Goal: Answer question/provide support: Answer question/provide support

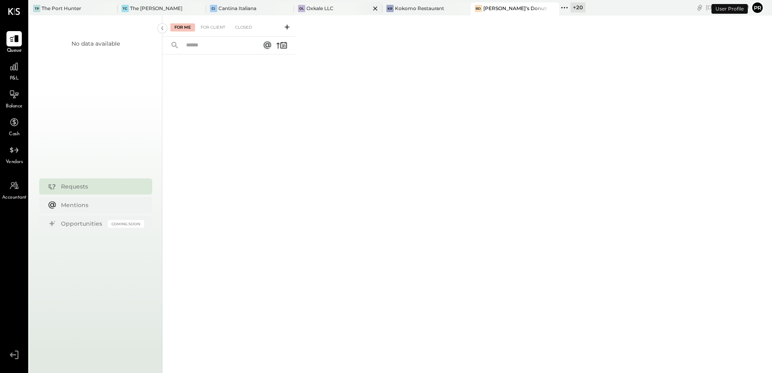
click at [309, 6] on div "Oxkale LLC" at bounding box center [320, 8] width 27 height 7
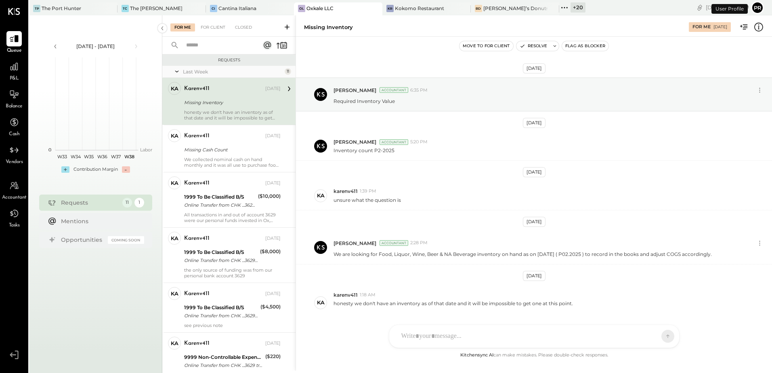
scroll to position [30, 0]
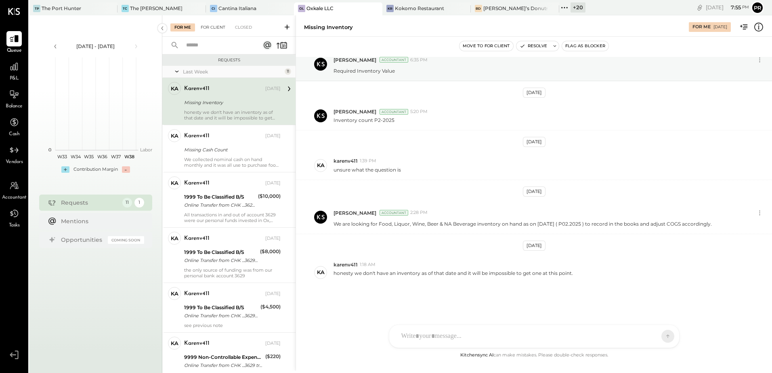
click at [214, 29] on div "For Client" at bounding box center [213, 27] width 33 height 8
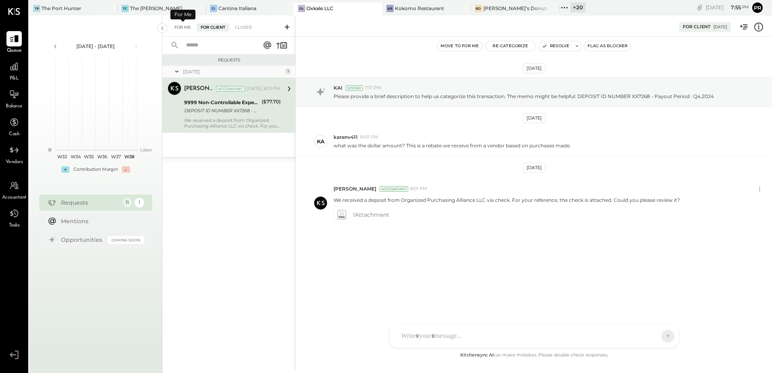
click at [183, 26] on div "For Me" at bounding box center [182, 27] width 25 height 8
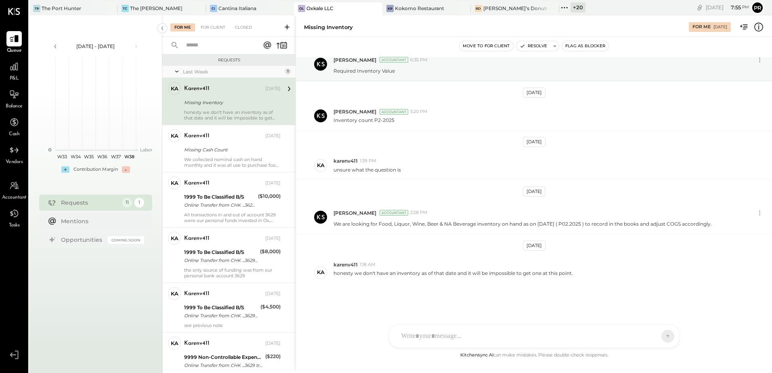
click at [226, 103] on div "Missing Inventory" at bounding box center [231, 103] width 94 height 8
click at [425, 325] on div at bounding box center [534, 303] width 290 height 44
click at [358, 308] on div "[DATE] [PERSON_NAME] Accountant 6:35 PM Required Inventory Value [DATE] [PERSON…" at bounding box center [534, 204] width 476 height 294
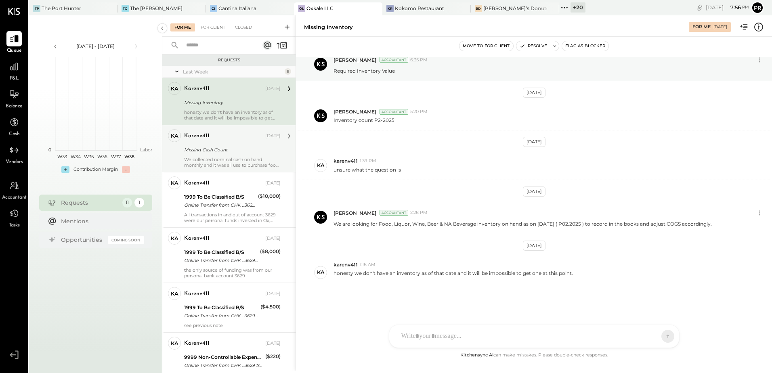
click at [223, 147] on div "Missing Cash Count" at bounding box center [231, 150] width 94 height 8
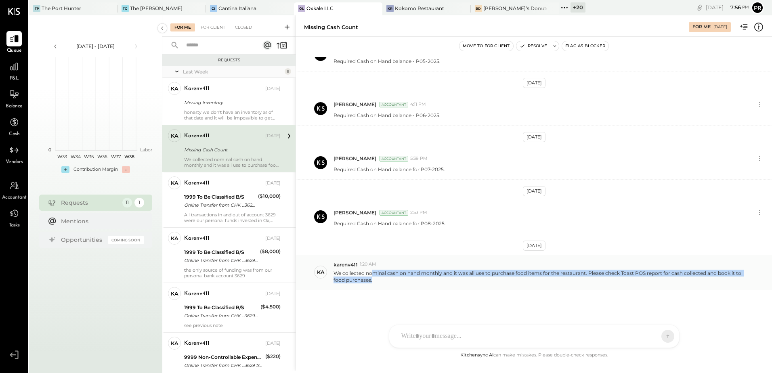
drag, startPoint x: 374, startPoint y: 275, endPoint x: 457, endPoint y: 278, distance: 83.2
click at [457, 278] on p "We collected nominal cash on hand monthly and it was all use to purchase food i…" at bounding box center [539, 277] width 411 height 14
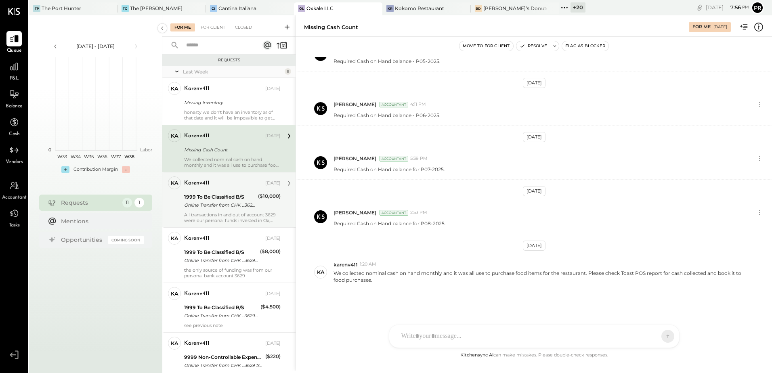
click at [219, 205] on div "Online Transfer from CHK ...3629 transaction#: XXXXXXX3565" at bounding box center [219, 205] width 71 height 8
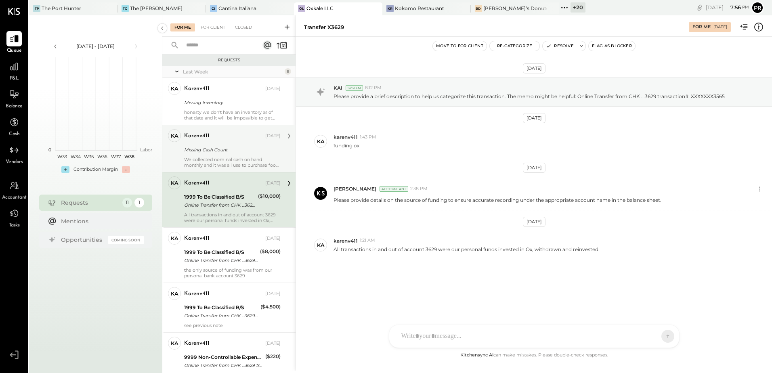
click at [220, 150] on div "Missing Cash Count" at bounding box center [231, 150] width 94 height 8
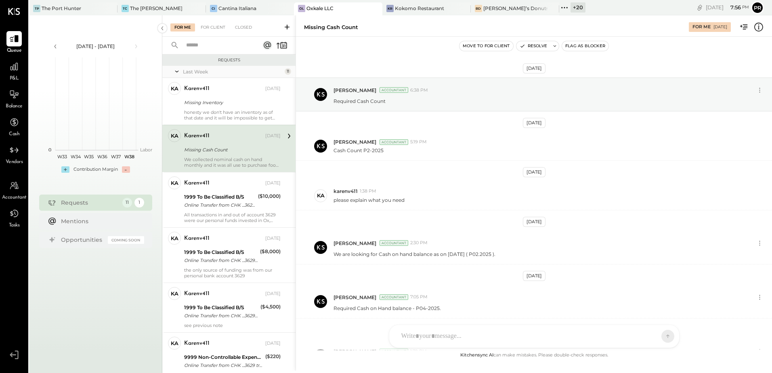
scroll to position [308, 0]
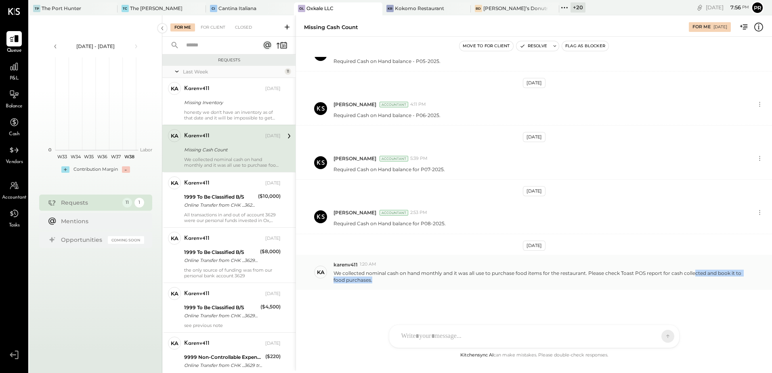
drag, startPoint x: 694, startPoint y: 275, endPoint x: 653, endPoint y: 283, distance: 41.7
click at [653, 283] on p "We collected nominal cash on hand monthly and it was all use to purchase food i…" at bounding box center [539, 277] width 411 height 14
click at [378, 280] on p "We collected nominal cash on hand monthly and it was all use to purchase food i…" at bounding box center [539, 277] width 411 height 14
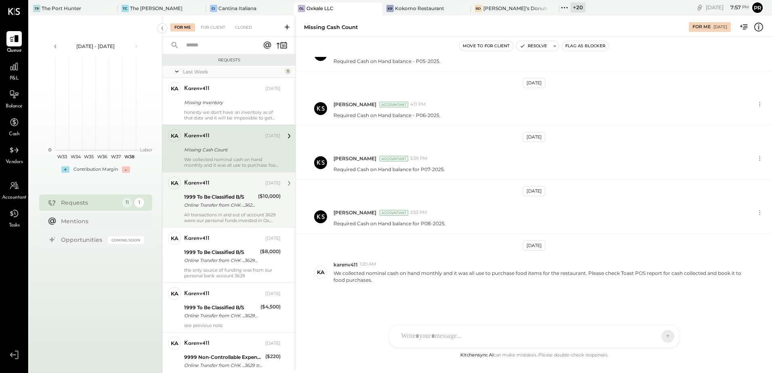
click at [241, 209] on div "Online Transfer from CHK ...3629 transaction#: XXXXXXX3565" at bounding box center [219, 205] width 71 height 8
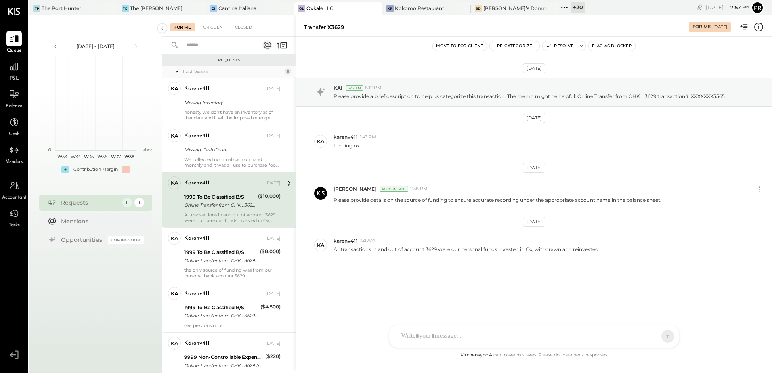
scroll to position [40, 0]
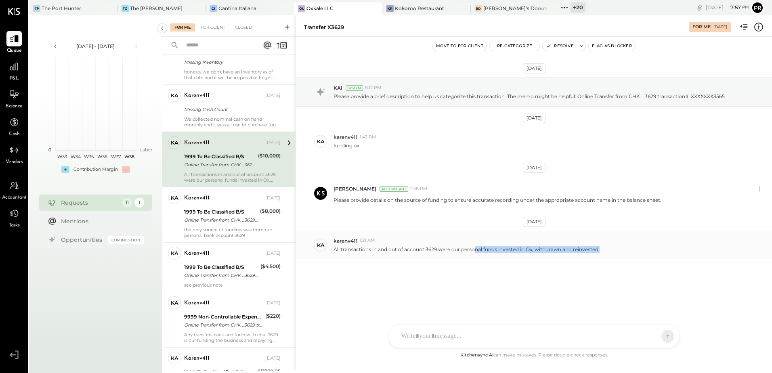
drag, startPoint x: 475, startPoint y: 250, endPoint x: 600, endPoint y: 250, distance: 124.8
click at [600, 250] on div "All transactions in and out of account 3629 were our personal funds invested in…" at bounding box center [550, 248] width 432 height 8
drag, startPoint x: 424, startPoint y: 248, endPoint x: 437, endPoint y: 250, distance: 12.3
click at [437, 250] on p "All transactions in and out of account 3629 were our personal funds invested in…" at bounding box center [467, 249] width 266 height 7
drag, startPoint x: 418, startPoint y: 259, endPoint x: 411, endPoint y: 258, distance: 7.3
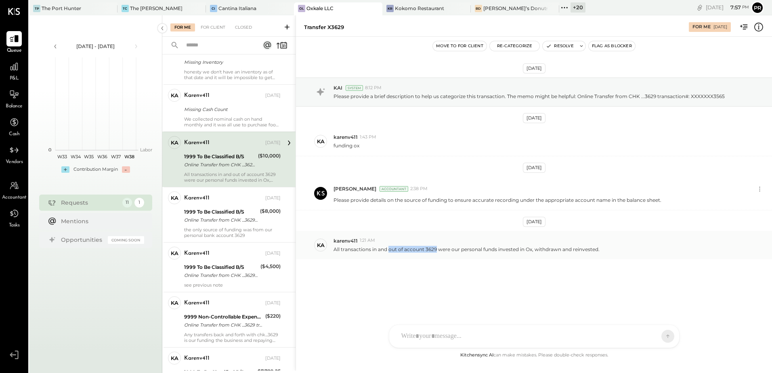
click at [417, 259] on div "ka karenv411 1:21 AM All transactions in and out of account 3629 were our perso…" at bounding box center [534, 245] width 476 height 28
click at [380, 248] on p "All transactions in and out of account 3629 were our personal funds invested in…" at bounding box center [467, 249] width 266 height 7
drag, startPoint x: 384, startPoint y: 247, endPoint x: 509, endPoint y: 247, distance: 125.2
click at [499, 249] on p "All transactions in and out of account 3629 were our personal funds invested in…" at bounding box center [467, 249] width 266 height 7
drag, startPoint x: 511, startPoint y: 251, endPoint x: 575, endPoint y: 249, distance: 64.3
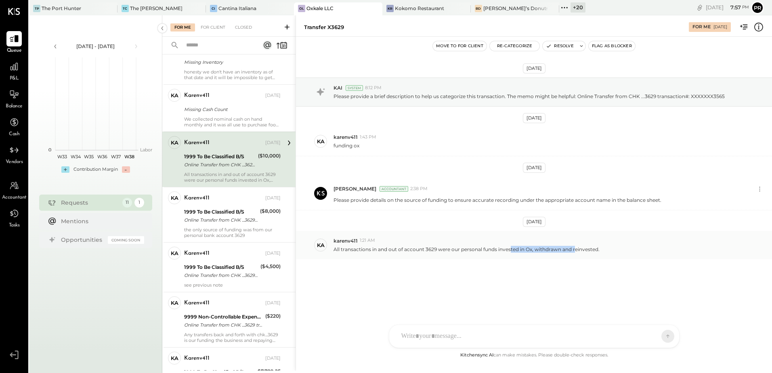
click at [575, 249] on p "All transactions in and out of account 3629 were our personal funds invested in…" at bounding box center [467, 249] width 266 height 7
click at [437, 248] on p "All transactions in and out of account 3629 were our personal funds invested in…" at bounding box center [467, 249] width 266 height 7
drag, startPoint x: 402, startPoint y: 250, endPoint x: 452, endPoint y: 250, distance: 50.5
click at [452, 250] on p "All transactions in and out of account 3629 were our personal funds invested in…" at bounding box center [467, 249] width 266 height 7
drag, startPoint x: 523, startPoint y: 248, endPoint x: 591, endPoint y: 248, distance: 68.7
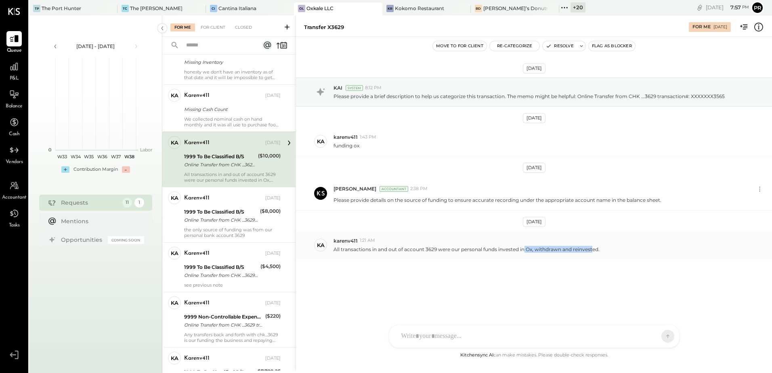
click at [591, 248] on p "All transactions in and out of account 3629 were our personal funds invested in…" at bounding box center [467, 249] width 266 height 7
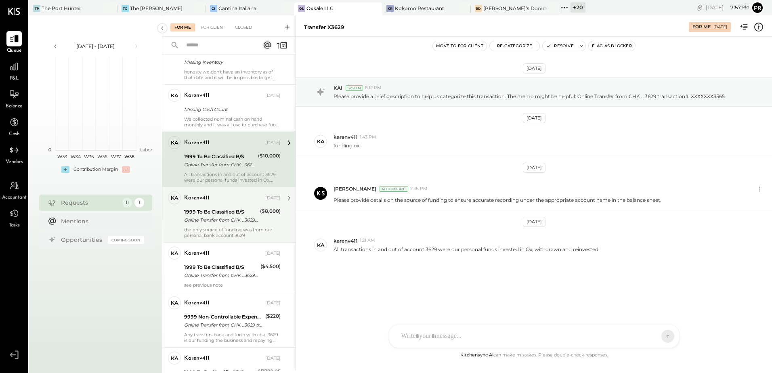
click at [231, 220] on div "Online Transfer from CHK ...3629 transaction#: XXXXXXX5897" at bounding box center [220, 220] width 73 height 8
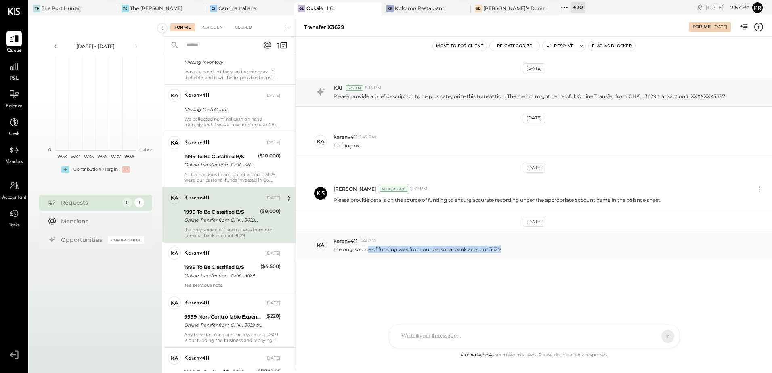
drag, startPoint x: 368, startPoint y: 249, endPoint x: 504, endPoint y: 252, distance: 136.5
click at [504, 252] on div "the only source of funding was from our personal bank account 3629" at bounding box center [550, 248] width 432 height 8
click at [387, 277] on div "[DATE] KAI System 8:13 PM Please provide a brief description to help us categor…" at bounding box center [534, 188] width 476 height 263
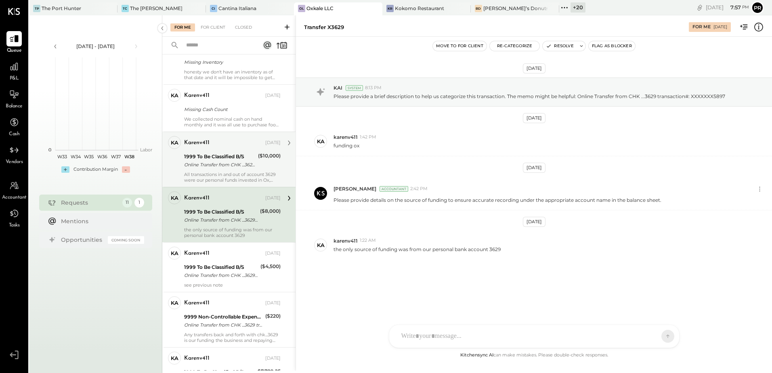
click at [225, 168] on div "Online Transfer from CHK ...3629 transaction#: XXXXXXX3565" at bounding box center [219, 165] width 71 height 8
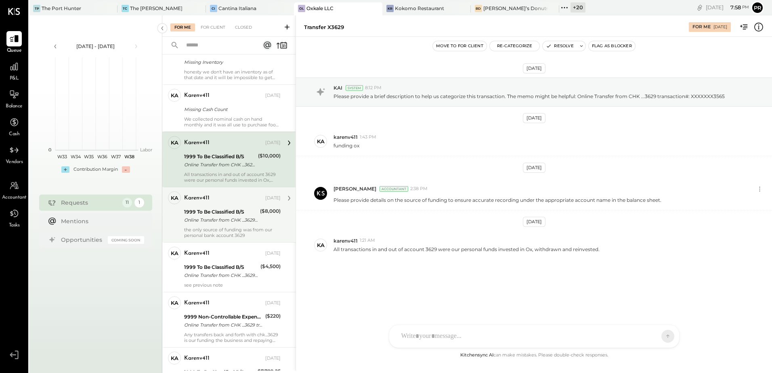
click at [220, 210] on div "1999 To Be Classified B/S" at bounding box center [220, 212] width 73 height 8
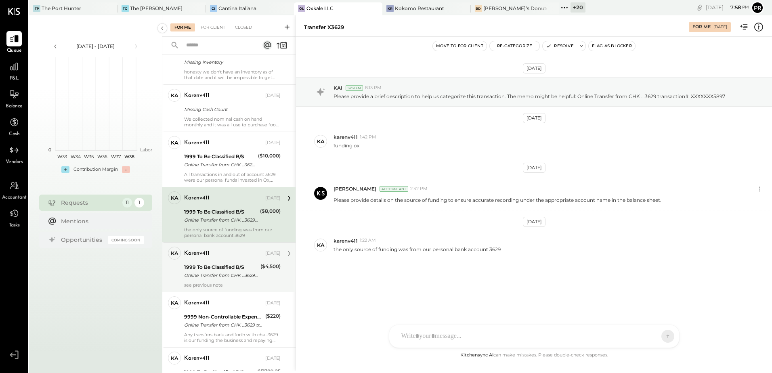
click at [225, 261] on div "karenv411 [DATE] 1999 To Be Classified B/S Online Transfer from CHK ...3629 tra…" at bounding box center [232, 267] width 97 height 41
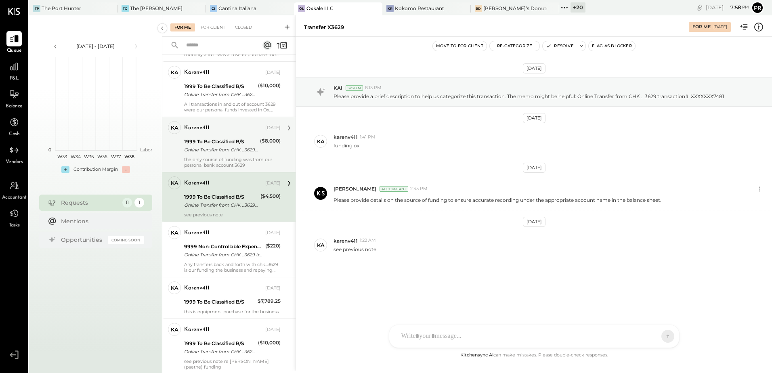
scroll to position [121, 0]
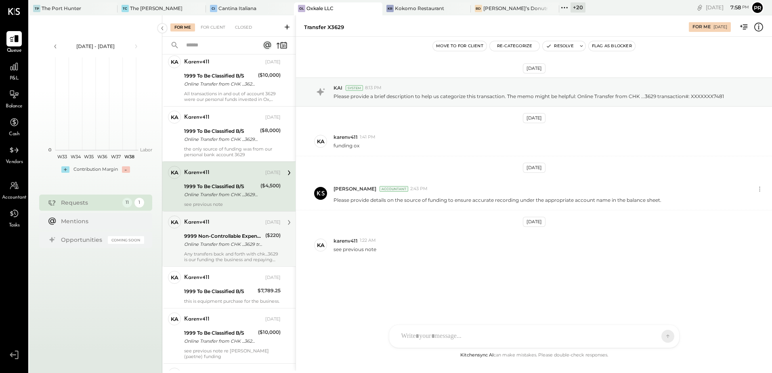
click at [233, 246] on div "Online Transfer from CHK ...3629 transaction#: XXXXXXX9114" at bounding box center [223, 244] width 79 height 8
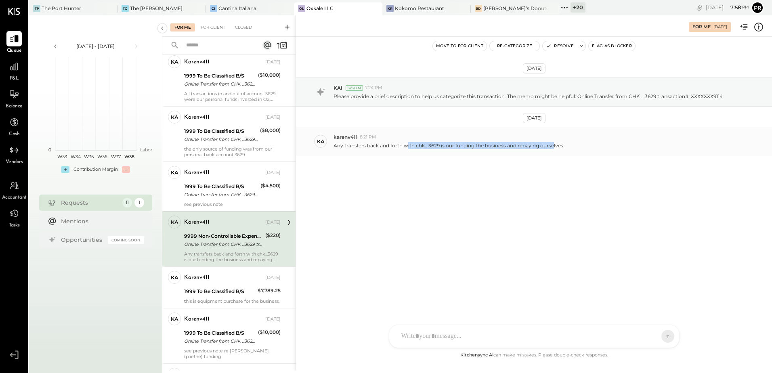
drag, startPoint x: 406, startPoint y: 146, endPoint x: 554, endPoint y: 148, distance: 148.2
click at [554, 148] on p "Any transfers back and forth with chk...3629 is our funding the business and re…" at bounding box center [449, 145] width 231 height 7
click at [411, 199] on div "[DATE] KAI System 7:24 PM Please provide a brief description to help us categor…" at bounding box center [534, 137] width 476 height 160
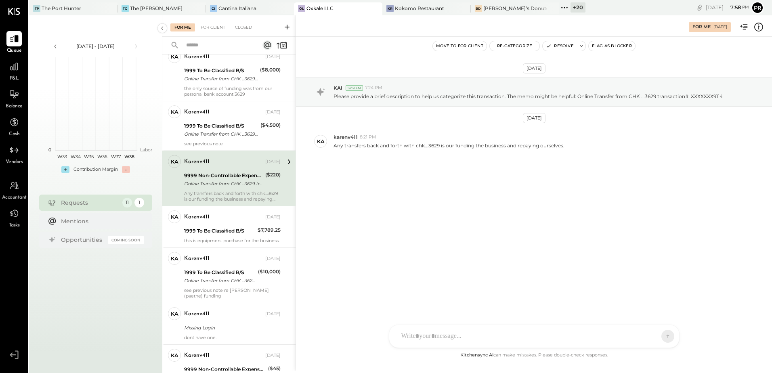
scroll to position [202, 0]
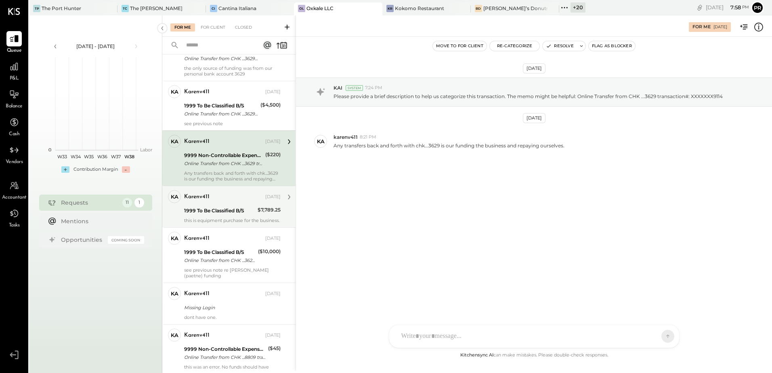
click at [226, 207] on div "1999 To Be Classified B/S" at bounding box center [219, 211] width 71 height 8
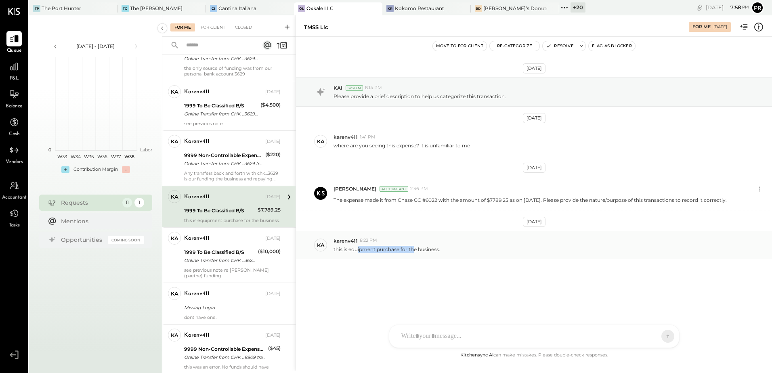
drag, startPoint x: 357, startPoint y: 250, endPoint x: 415, endPoint y: 248, distance: 58.6
click at [415, 248] on p "this is equipment purchase for the business." at bounding box center [387, 249] width 107 height 7
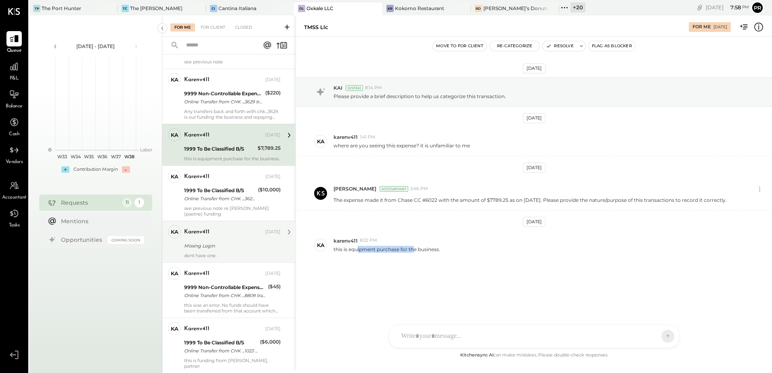
scroll to position [283, 0]
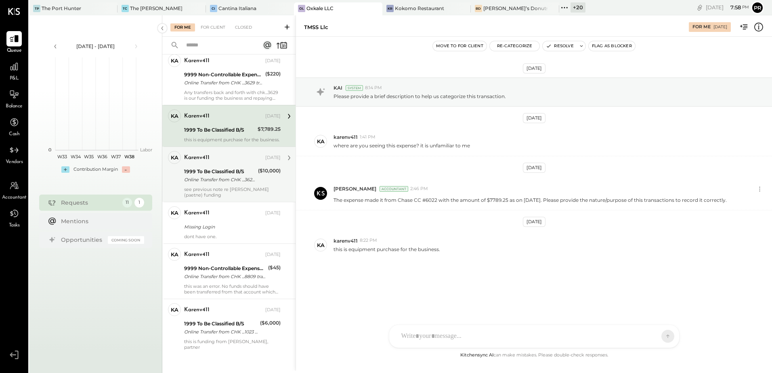
click at [210, 176] on div "1999 To Be Classified B/S" at bounding box center [219, 172] width 71 height 8
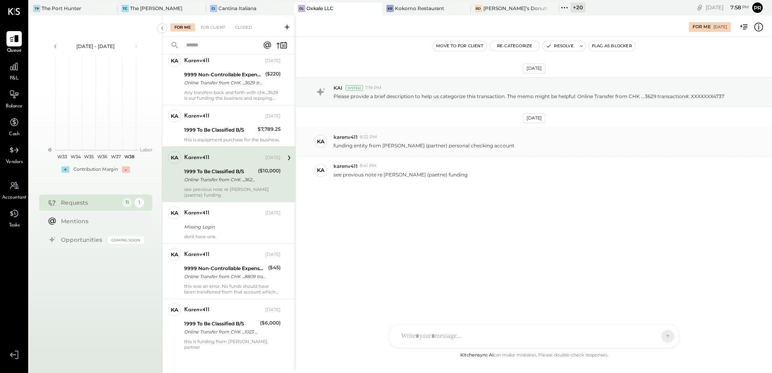
drag, startPoint x: 359, startPoint y: 147, endPoint x: 514, endPoint y: 146, distance: 154.7
click at [514, 146] on p "funding entity from [PERSON_NAME] (partner) personal checking account" at bounding box center [424, 145] width 181 height 7
drag, startPoint x: 632, startPoint y: 96, endPoint x: 659, endPoint y: 96, distance: 27.1
click at [659, 96] on p "Please provide a brief description to help us categorize this transaction. The …" at bounding box center [529, 96] width 391 height 7
click at [391, 220] on div "[DATE] KAI System 7:19 PM Please provide a brief description to help us categor…" at bounding box center [534, 151] width 476 height 188
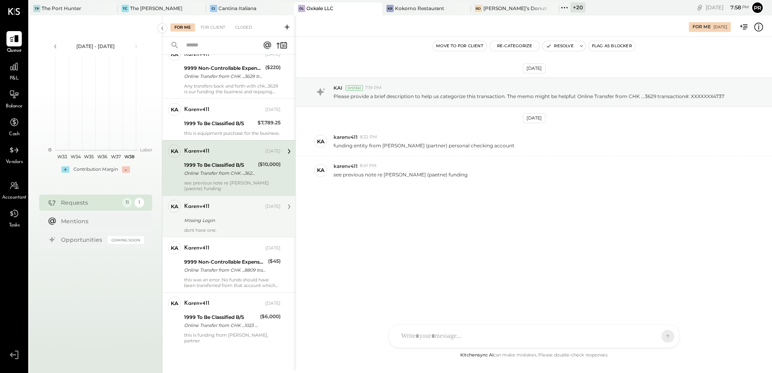
scroll to position [295, 0]
click at [237, 221] on div "Missing Login" at bounding box center [231, 220] width 94 height 8
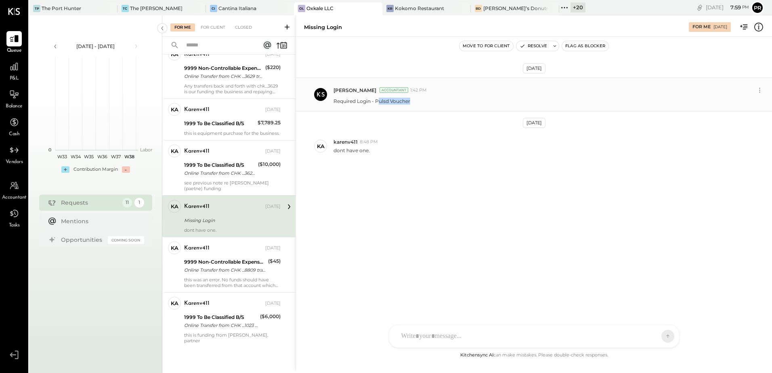
drag, startPoint x: 379, startPoint y: 102, endPoint x: 410, endPoint y: 102, distance: 30.7
click at [410, 102] on p "Required Login - Pulsd Voucher" at bounding box center [372, 101] width 77 height 7
click at [370, 166] on div "[DATE] [PERSON_NAME] Accountant 1:42 PM Required Login - Pulsd Voucher [DATE] k…" at bounding box center [534, 139] width 476 height 164
drag, startPoint x: 349, startPoint y: 103, endPoint x: 412, endPoint y: 103, distance: 63.4
click at [412, 103] on div "Required Login - Pulsd Voucher" at bounding box center [550, 100] width 432 height 8
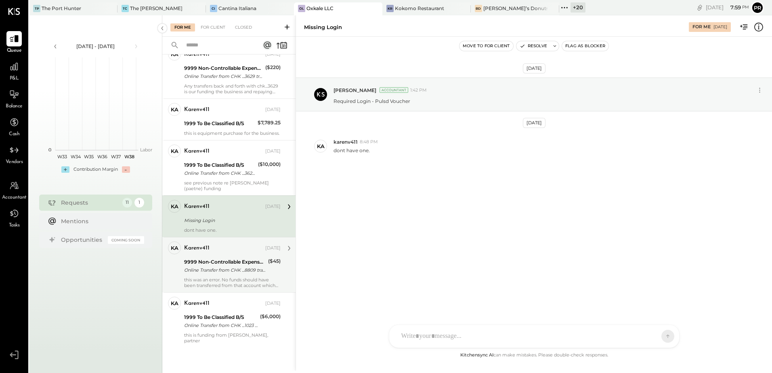
click at [239, 265] on div "9999 Non-Controllable Expenses:Other Income and Expenses:To Be Classified P&L" at bounding box center [225, 262] width 82 height 8
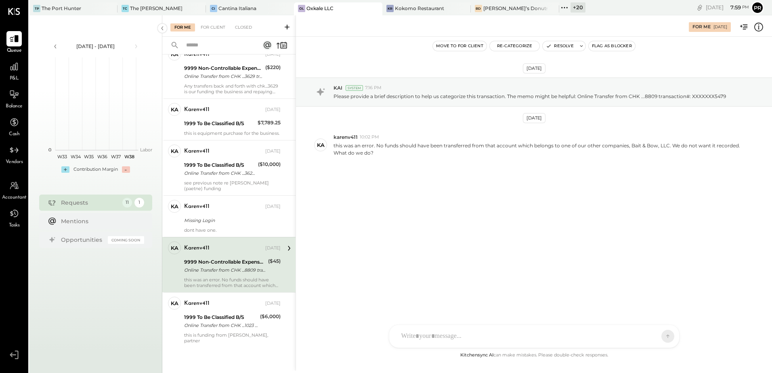
click at [754, 25] on icon at bounding box center [759, 27] width 10 height 10
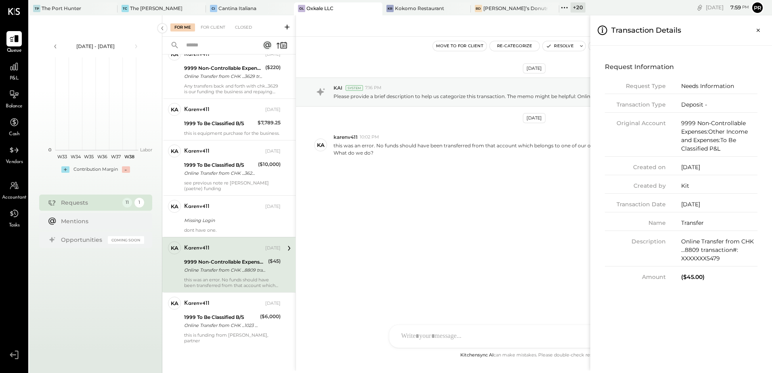
click at [688, 279] on div "($45.00)" at bounding box center [719, 277] width 76 height 8
click at [760, 29] on icon "Close panel" at bounding box center [758, 30] width 8 height 8
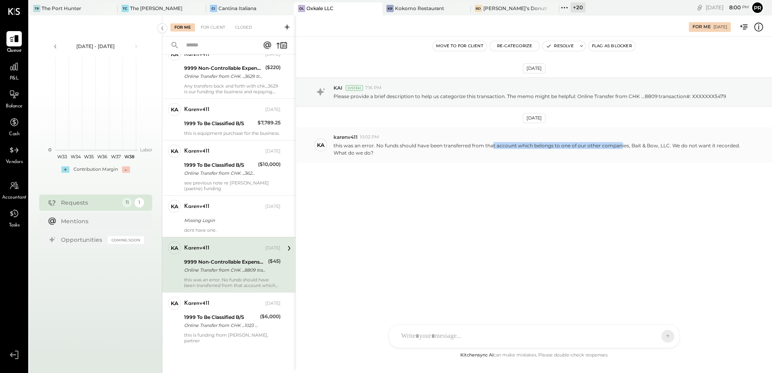
drag, startPoint x: 493, startPoint y: 148, endPoint x: 619, endPoint y: 143, distance: 126.1
click at [619, 143] on p "this was an error. No funds should have been transferred from that account whic…" at bounding box center [539, 149] width 411 height 14
click at [512, 218] on div "[DATE] KAI System 7:16 PM Please provide a brief description to help us categor…" at bounding box center [534, 140] width 476 height 166
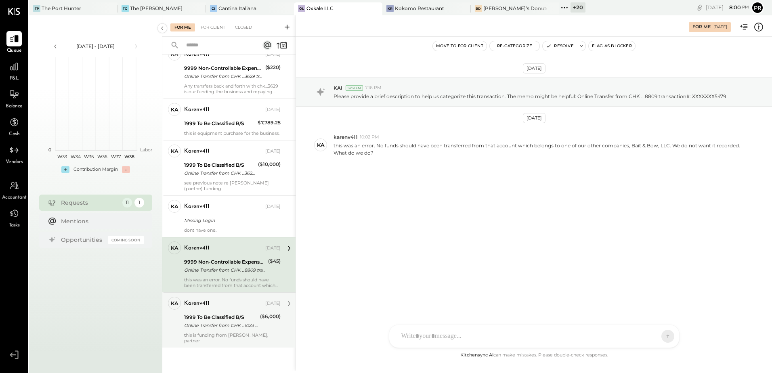
click at [238, 323] on div "Online Transfer from CHK ...1023 transaction#: XXXXXXX4564" at bounding box center [220, 325] width 73 height 8
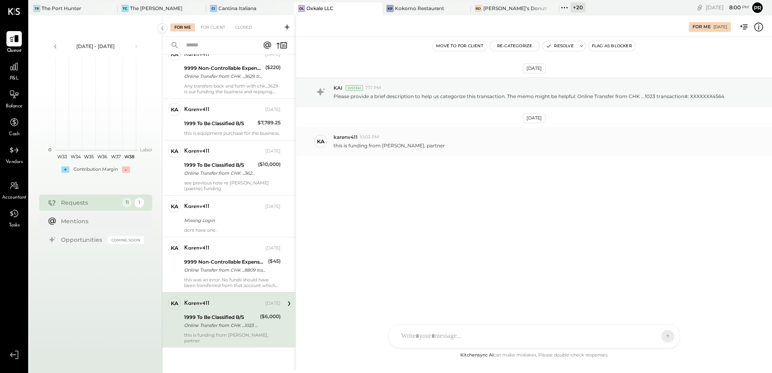
drag, startPoint x: 386, startPoint y: 147, endPoint x: 449, endPoint y: 146, distance: 63.4
click at [449, 146] on div "this is funding from [PERSON_NAME], partner" at bounding box center [550, 145] width 432 height 8
click at [426, 204] on div "[DATE] KAI System 7:17 PM Please provide a brief description to help us categor…" at bounding box center [534, 137] width 476 height 160
drag, startPoint x: 344, startPoint y: 145, endPoint x: 423, endPoint y: 148, distance: 78.4
click at [423, 148] on p "this is funding from [PERSON_NAME], partner" at bounding box center [389, 145] width 111 height 7
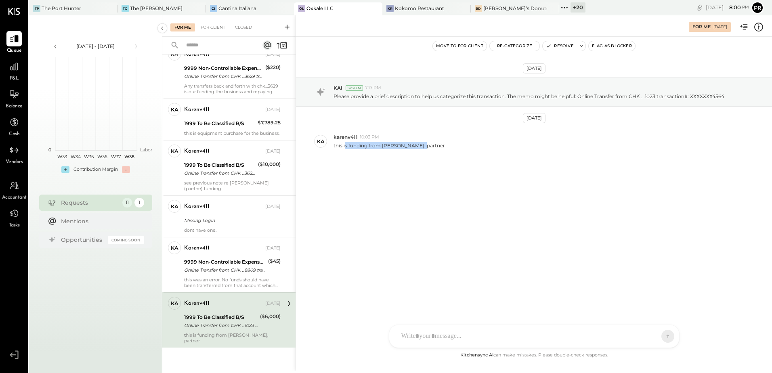
click at [411, 183] on div "[DATE] KAI System 7:17 PM Please provide a brief description to help us categor…" at bounding box center [534, 137] width 476 height 160
click at [758, 28] on icon at bounding box center [759, 27] width 10 height 10
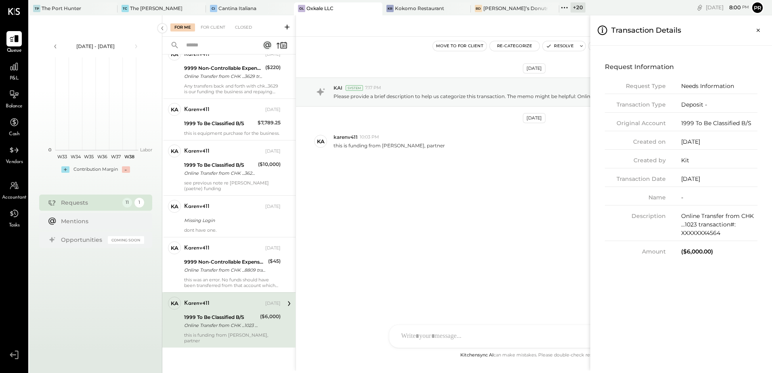
click at [693, 103] on div "Deposit -" at bounding box center [719, 105] width 76 height 8
click at [760, 30] on icon "Close panel" at bounding box center [758, 30] width 8 height 8
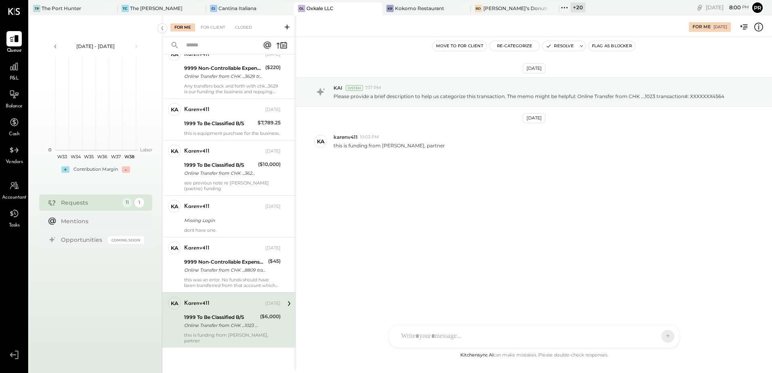
click at [522, 263] on div "[DATE] KAI System 7:17 PM Please provide a brief description to help us categor…" at bounding box center [534, 194] width 476 height 314
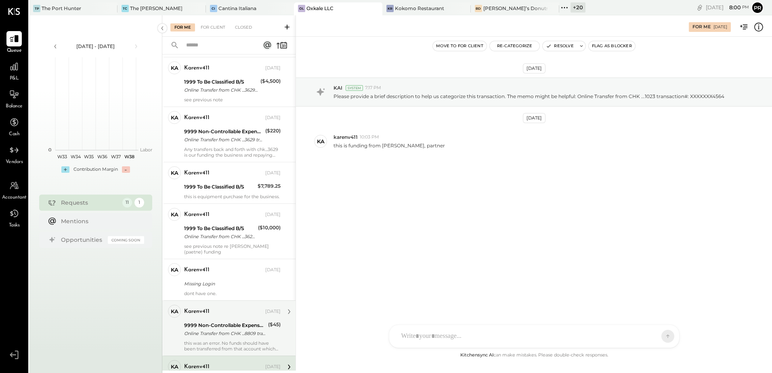
scroll to position [295, 0]
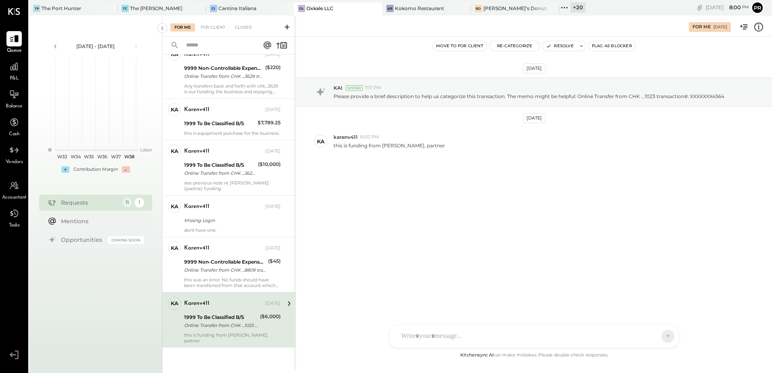
click at [466, 162] on div "[DATE] KAI System 7:17 PM Please provide a brief description to help us categor…" at bounding box center [534, 137] width 476 height 160
drag, startPoint x: 384, startPoint y: 146, endPoint x: 443, endPoint y: 145, distance: 59.4
click at [443, 145] on p "this is funding from [PERSON_NAME], partner" at bounding box center [389, 145] width 111 height 7
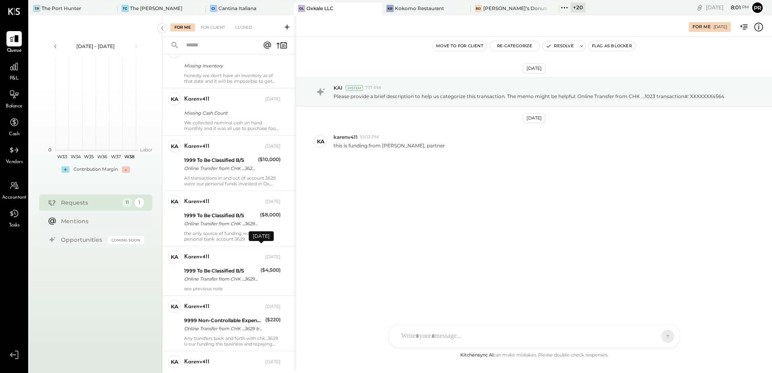
scroll to position [0, 0]
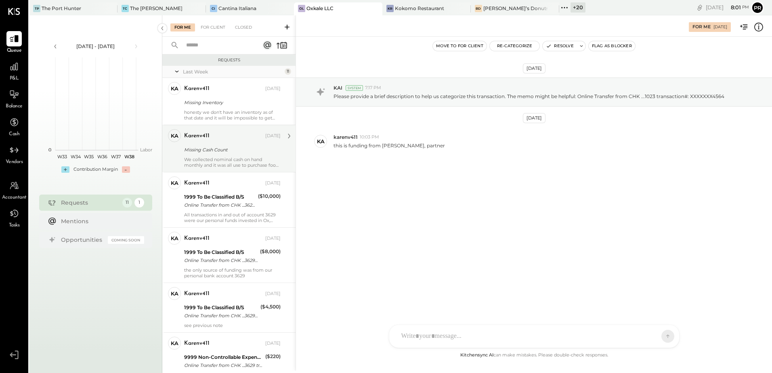
click at [226, 162] on div "We collected nominal cash on hand monthly and it was all use to purchase food i…" at bounding box center [232, 162] width 97 height 11
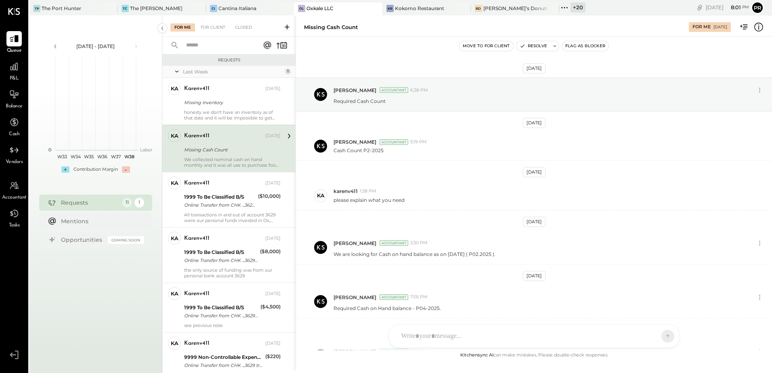
scroll to position [308, 0]
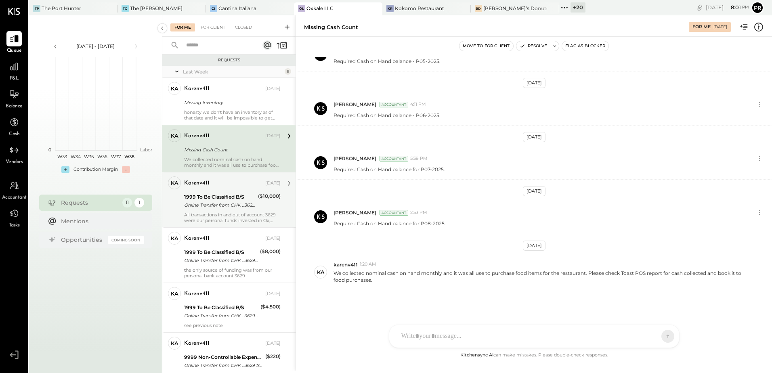
click at [231, 210] on div "karenv411 [DATE] 1999 To Be Classified B/S Online Transfer from CHK ...3629 tra…" at bounding box center [232, 199] width 97 height 47
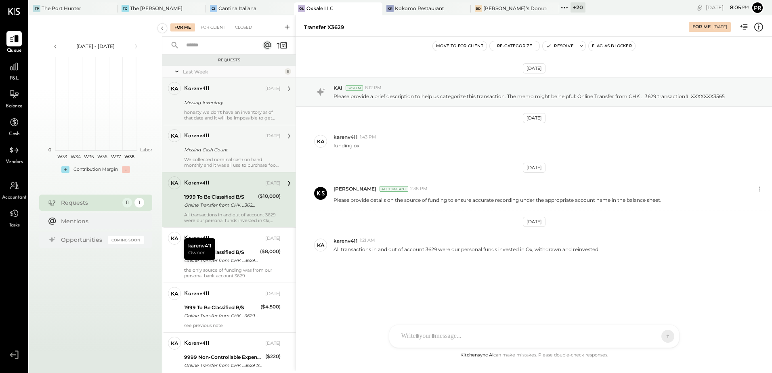
click at [244, 95] on div "karenv411 [DATE]" at bounding box center [232, 89] width 97 height 14
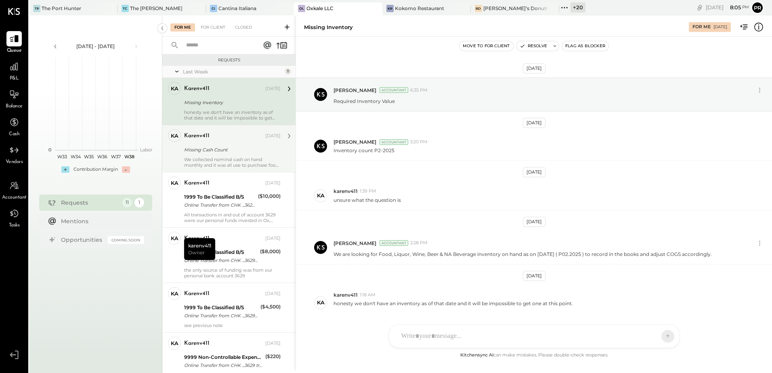
scroll to position [30, 0]
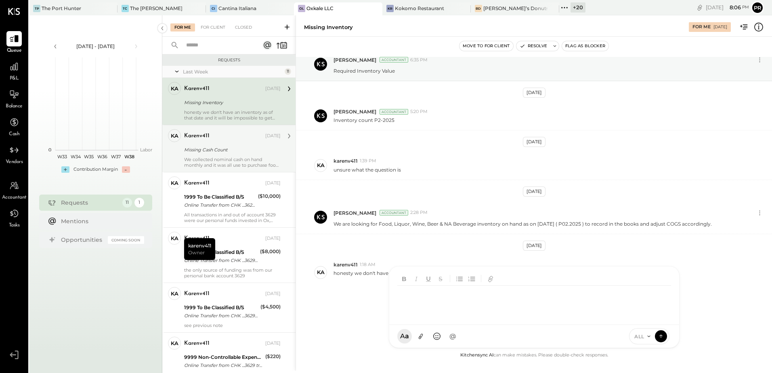
click at [418, 335] on div "TP [PERSON_NAME] N [PERSON_NAME] [PERSON_NAME] K [PERSON_NAME] K karenv411 NJ […" at bounding box center [534, 307] width 291 height 82
click at [256, 108] on div "karenv411 [DATE] Missing Inventory honesty we don't have an inventory as of tha…" at bounding box center [232, 101] width 97 height 39
click at [504, 318] on div at bounding box center [534, 302] width 274 height 32
click at [344, 308] on div "[DATE] [PERSON_NAME] Accountant 6:35 PM Required Inventory Value [DATE] [PERSON…" at bounding box center [534, 204] width 476 height 294
click at [512, 318] on div at bounding box center [534, 302] width 274 height 32
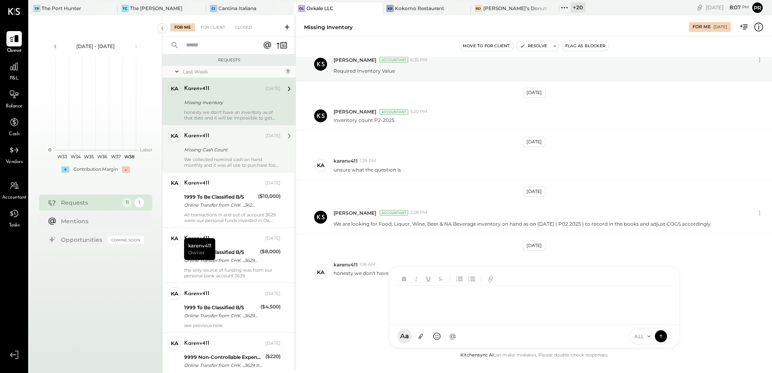
click at [437, 300] on div at bounding box center [534, 302] width 274 height 32
click at [600, 290] on div "**********" at bounding box center [534, 302] width 274 height 32
drag, startPoint x: 583, startPoint y: 295, endPoint x: 646, endPoint y: 291, distance: 63.5
click at [646, 291] on div "**********" at bounding box center [534, 302] width 274 height 32
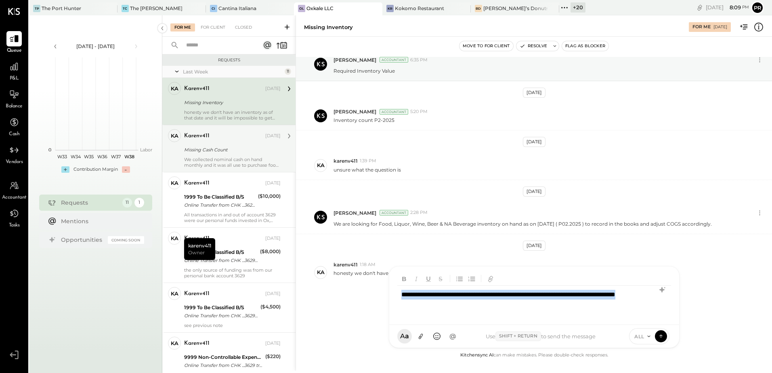
copy div "**********"
click at [561, 302] on div "**********" at bounding box center [534, 302] width 274 height 32
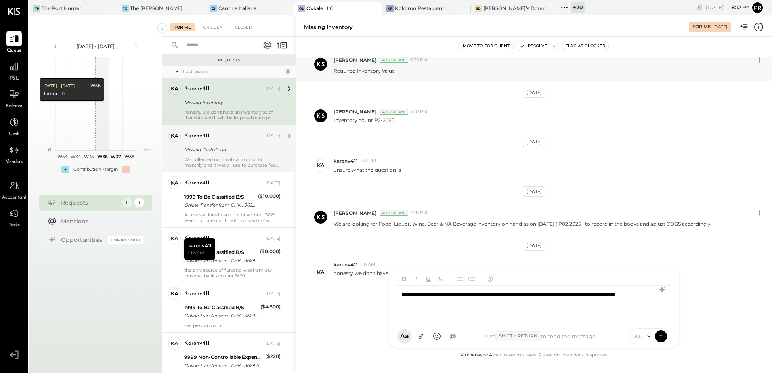
click at [402, 293] on div "**********" at bounding box center [534, 302] width 274 height 32
click at [476, 292] on div "**********" at bounding box center [534, 302] width 274 height 32
click at [507, 292] on div "**********" at bounding box center [534, 302] width 274 height 32
drag, startPoint x: 477, startPoint y: 292, endPoint x: 600, endPoint y: 302, distance: 123.6
click at [600, 302] on div "**********" at bounding box center [534, 302] width 274 height 32
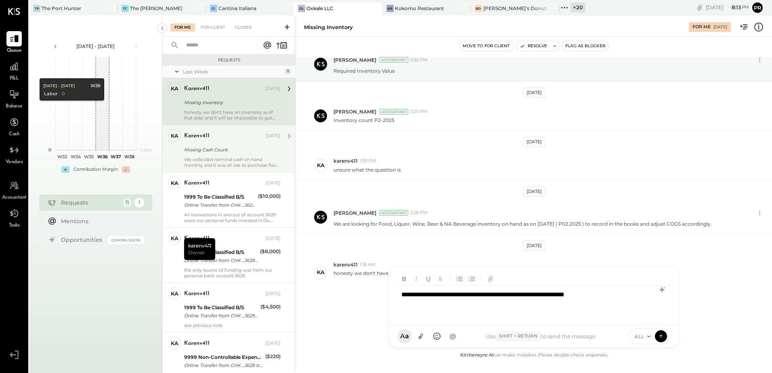
click at [479, 296] on div "**********" at bounding box center [534, 302] width 274 height 32
click at [659, 336] on icon at bounding box center [660, 336] width 7 height 8
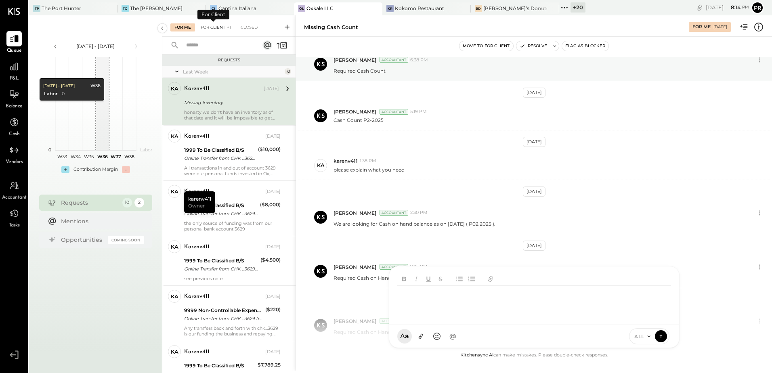
scroll to position [308, 0]
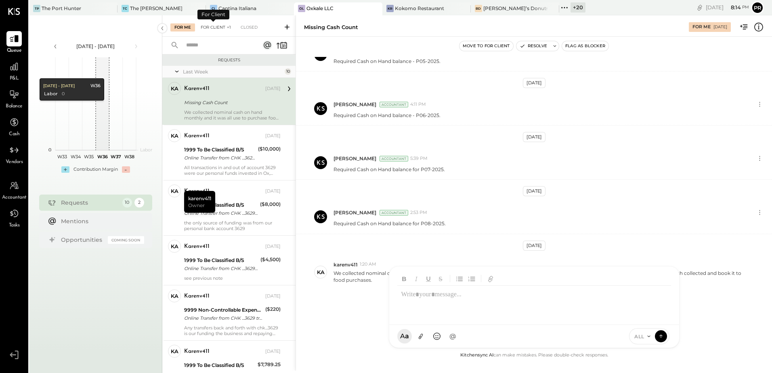
click at [214, 27] on div "For Client +1" at bounding box center [216, 27] width 38 height 8
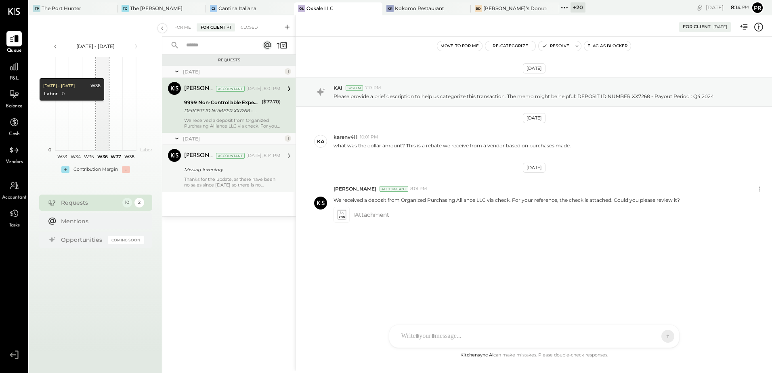
click at [225, 180] on div "Thanks for the update, as there have been no sales since [DATE] so there is no …" at bounding box center [232, 181] width 97 height 11
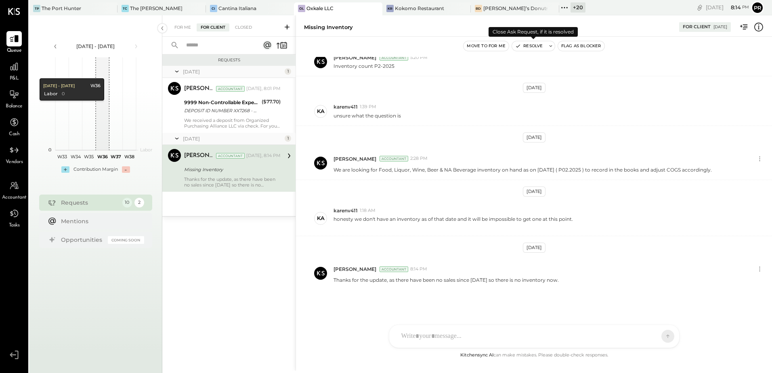
click at [535, 45] on button "Resolve" at bounding box center [529, 46] width 34 height 10
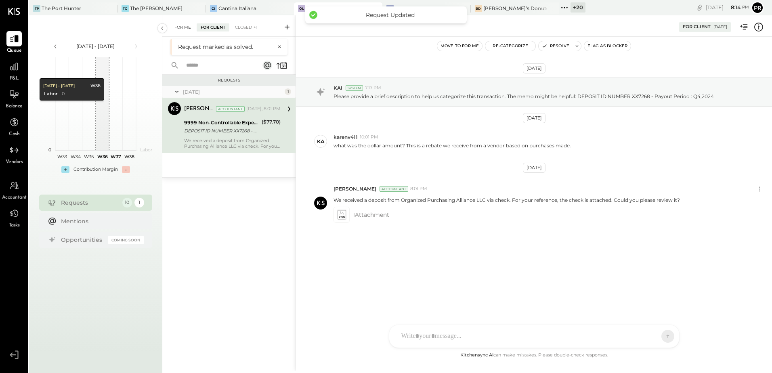
click at [187, 28] on div "For Me" at bounding box center [182, 27] width 25 height 8
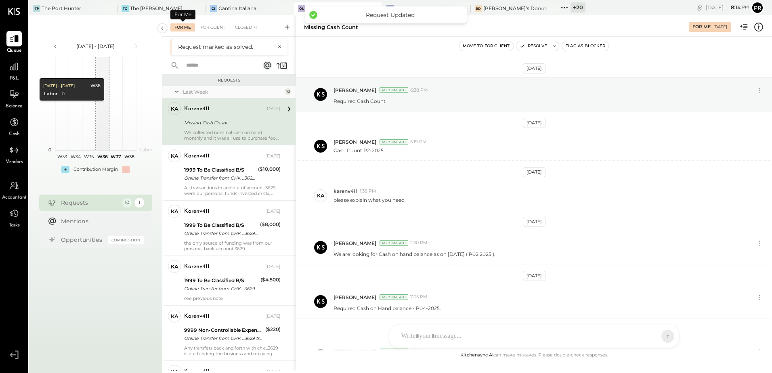
scroll to position [308, 0]
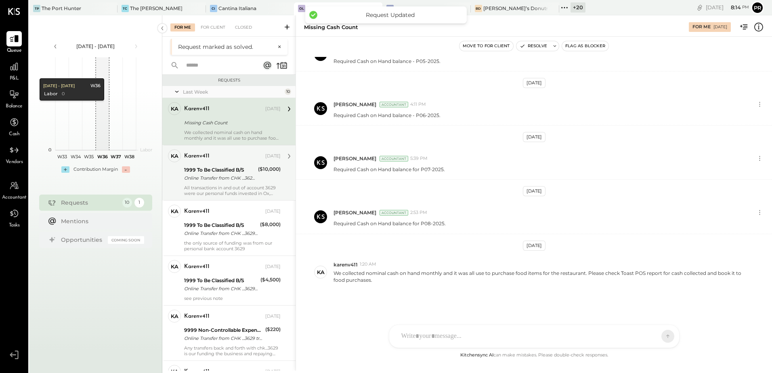
click at [222, 176] on div "Online Transfer from CHK ...3629 transaction#: XXXXXXX3565" at bounding box center [219, 178] width 71 height 8
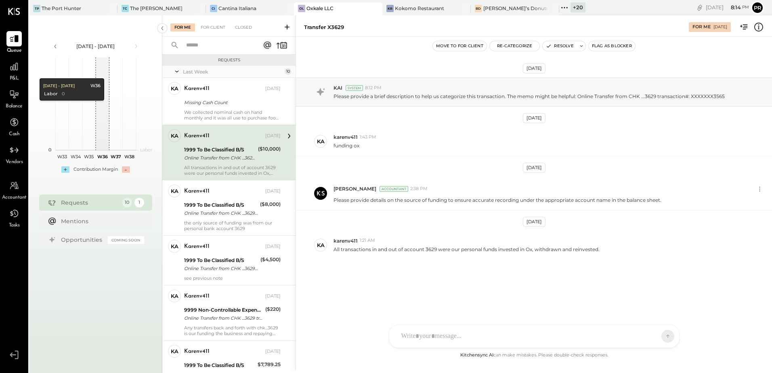
click at [754, 26] on icon at bounding box center [759, 27] width 10 height 10
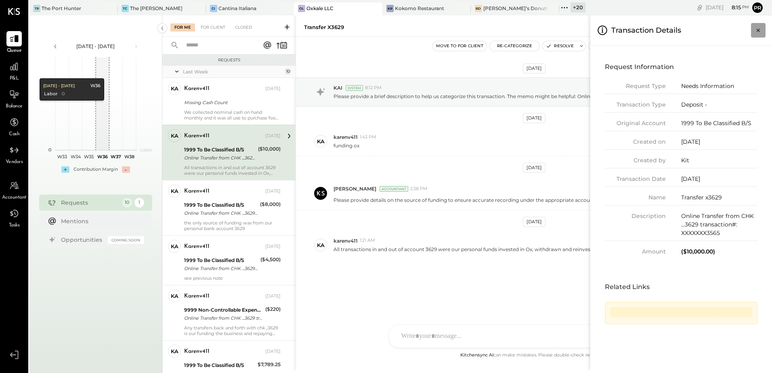
click at [760, 28] on icon "Close panel" at bounding box center [758, 30] width 8 height 8
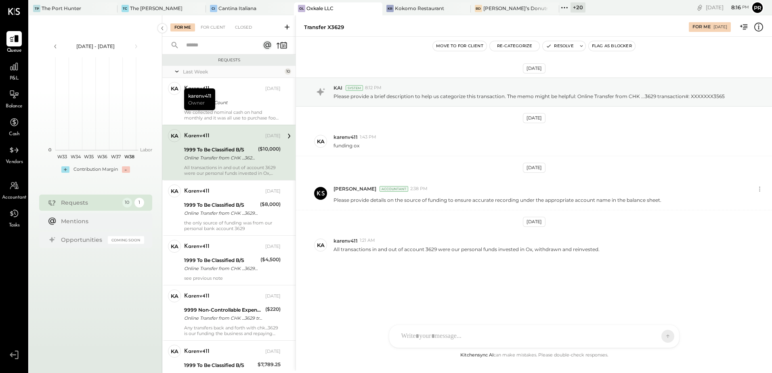
click at [220, 151] on div "1999 To Be Classified B/S" at bounding box center [219, 150] width 71 height 8
click at [439, 339] on div "TP [PERSON_NAME] N [PERSON_NAME] [PERSON_NAME] K [PERSON_NAME] K karenv411 NJ […" at bounding box center [534, 336] width 291 height 23
click at [646, 338] on icon at bounding box center [649, 336] width 6 height 6
click at [455, 296] on div "******" at bounding box center [534, 302] width 274 height 32
click at [661, 336] on icon at bounding box center [660, 336] width 7 height 8
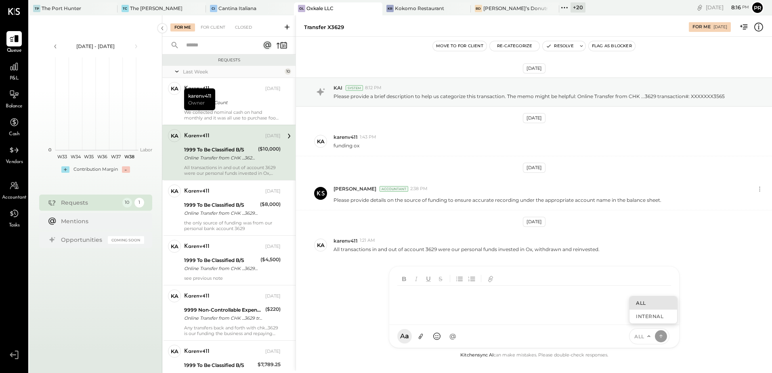
scroll to position [308, 0]
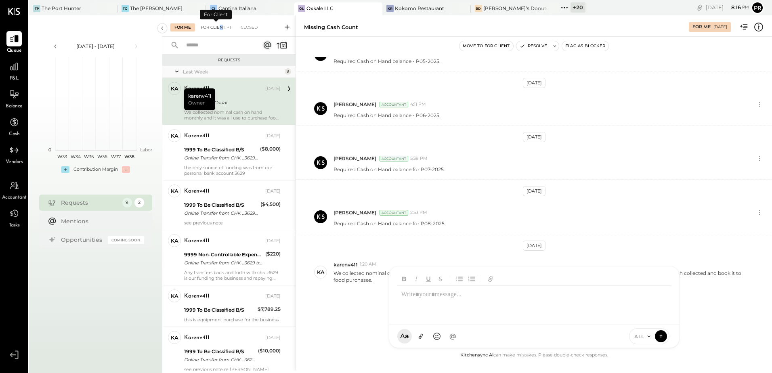
click at [221, 25] on div "For Client +1" at bounding box center [216, 27] width 38 height 8
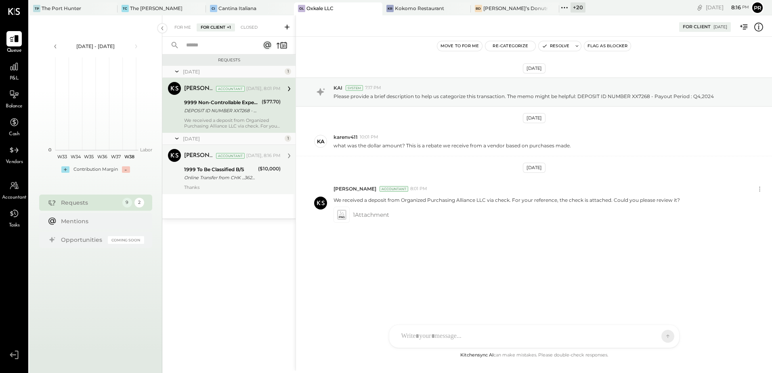
click at [222, 174] on div "Online Transfer from CHK ...3629 transaction#: XXXXXXX3565" at bounding box center [219, 178] width 71 height 8
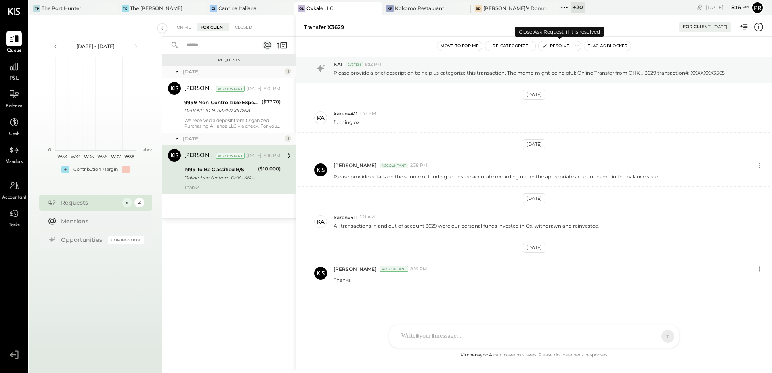
click at [562, 48] on button "Resolve" at bounding box center [556, 46] width 34 height 10
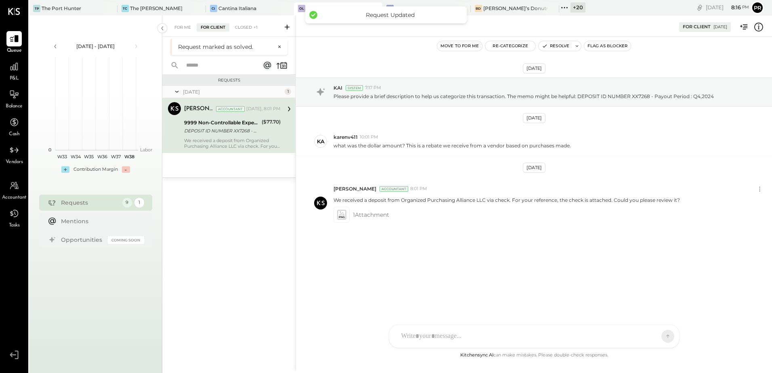
click at [221, 122] on div "9999 Non-Controllable Expenses:Other Income and Expenses:To Be Classified P&L" at bounding box center [221, 123] width 75 height 8
click at [179, 27] on div "For Me" at bounding box center [182, 27] width 25 height 8
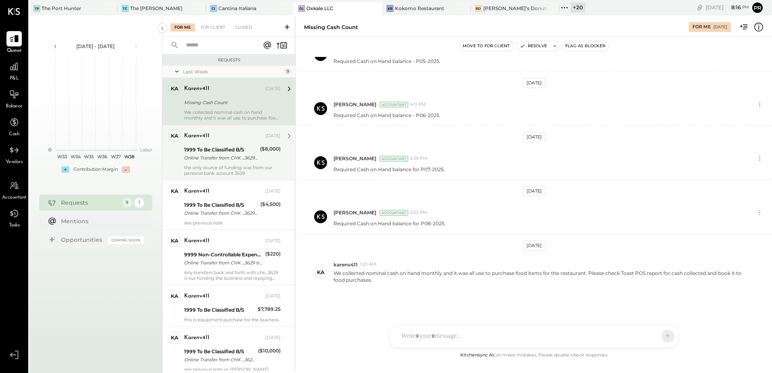
click at [214, 170] on div "the only source of funding was from our personal bank account 3629" at bounding box center [232, 170] width 97 height 11
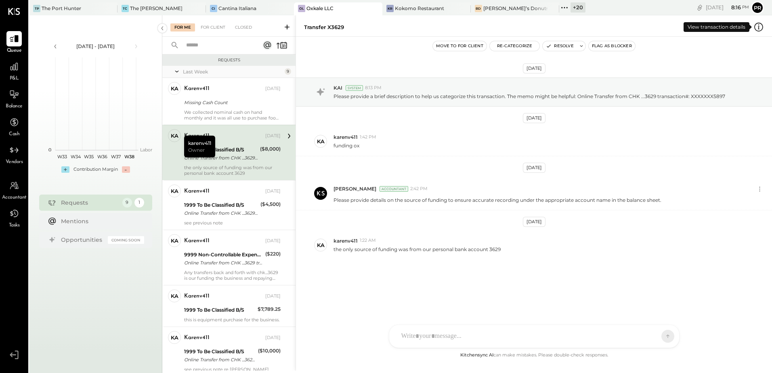
click at [757, 29] on icon at bounding box center [759, 27] width 10 height 10
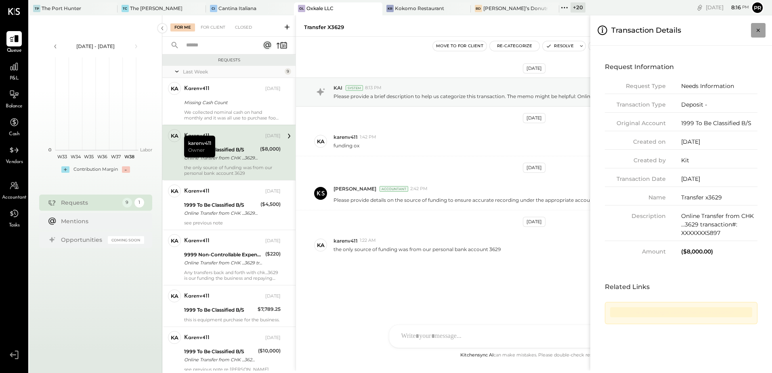
click at [756, 29] on icon "Close panel" at bounding box center [758, 30] width 8 height 8
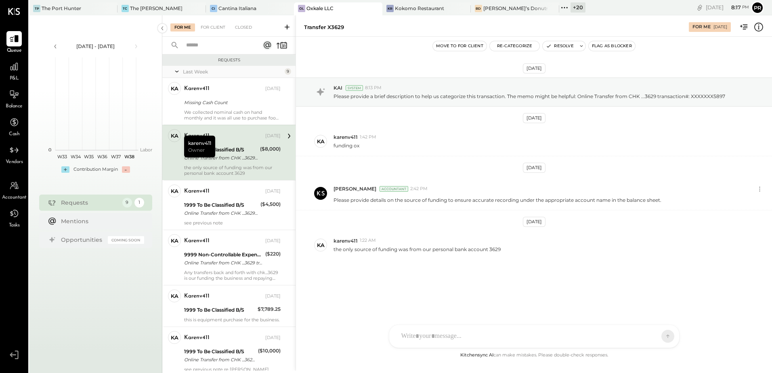
click at [246, 156] on div "Online Transfer from CHK ...3629 transaction#: XXXXXXX5897" at bounding box center [220, 158] width 73 height 8
click at [572, 46] on button "Resolve" at bounding box center [560, 46] width 34 height 10
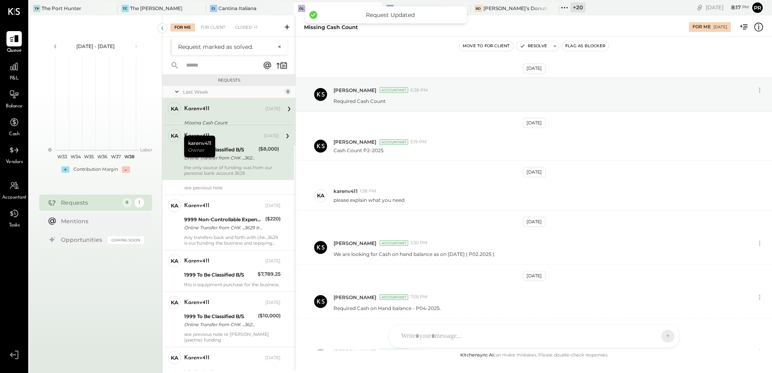
scroll to position [308, 0]
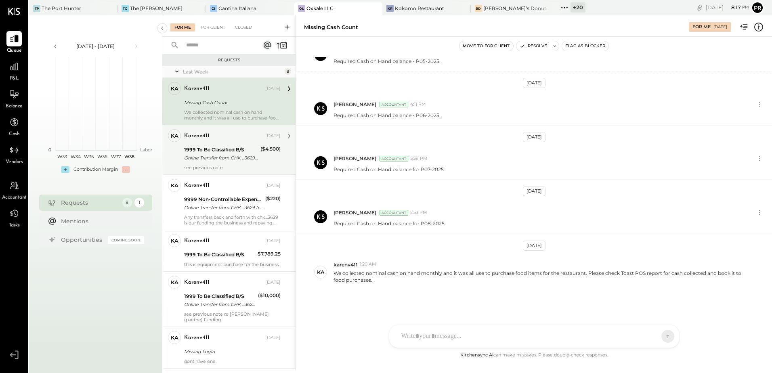
click at [212, 160] on div "Online Transfer from CHK ...3629 transaction#: XXXXXXX7481" at bounding box center [221, 158] width 74 height 8
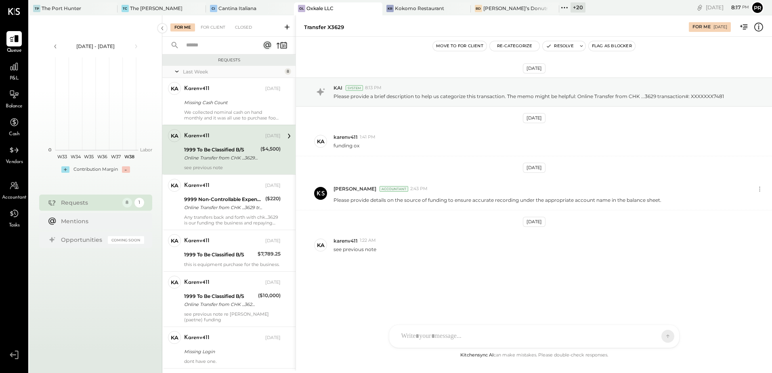
click at [758, 29] on icon at bounding box center [759, 27] width 10 height 10
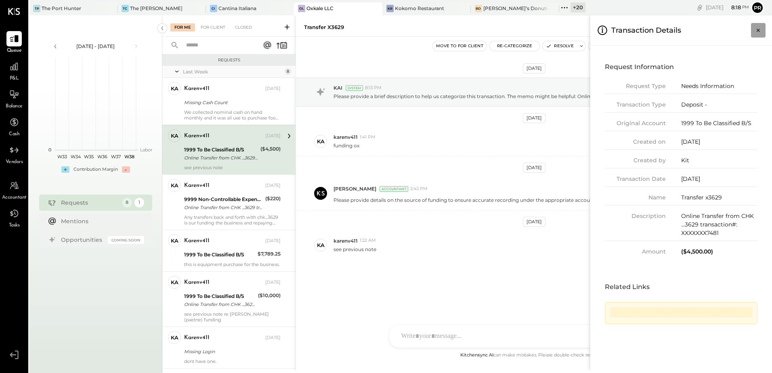
click at [760, 29] on icon "Close panel" at bounding box center [758, 30] width 8 height 8
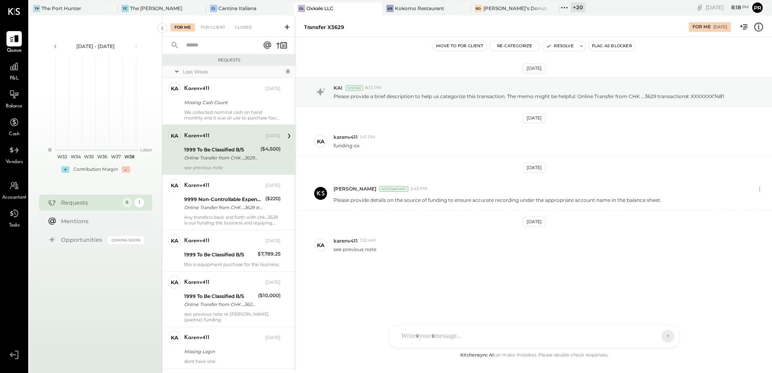
click at [235, 146] on div "1999 To Be Classified B/S" at bounding box center [221, 150] width 74 height 8
click at [558, 47] on button "Resolve" at bounding box center [560, 46] width 34 height 10
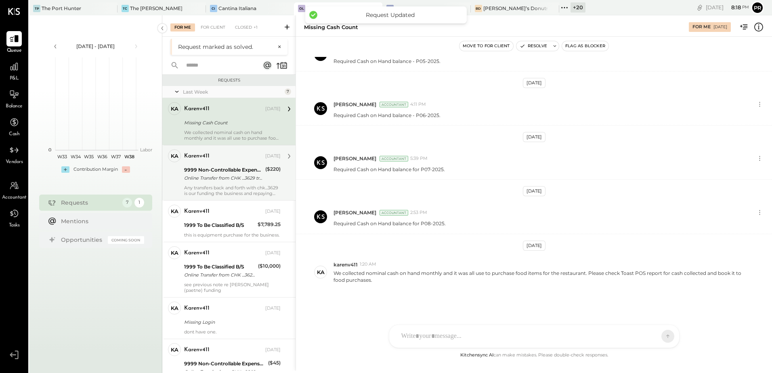
click at [211, 184] on div "karenv411 [DATE] 9999 Non-Controllable Expenses:Other Income and Expenses:To Be…" at bounding box center [232, 172] width 97 height 47
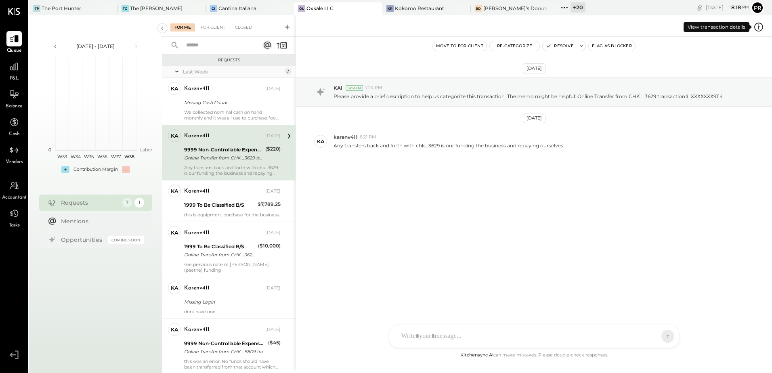
click at [759, 25] on icon at bounding box center [758, 26] width 1 height 5
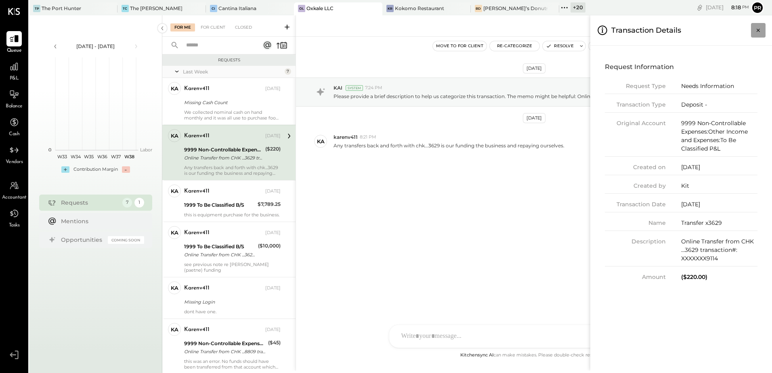
click at [758, 29] on icon "Close panel" at bounding box center [758, 30] width 8 height 8
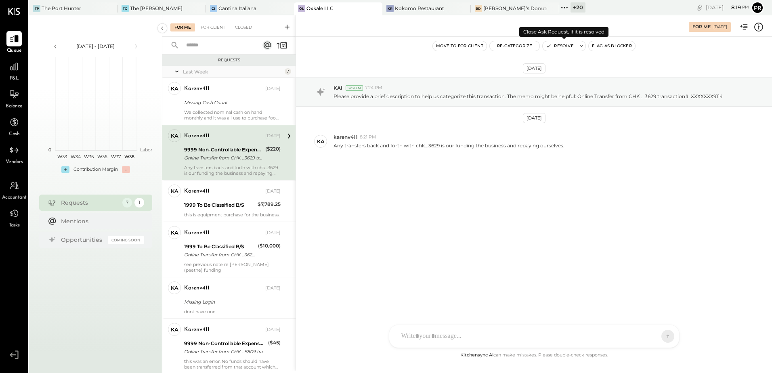
click at [555, 46] on button "Resolve" at bounding box center [560, 46] width 34 height 10
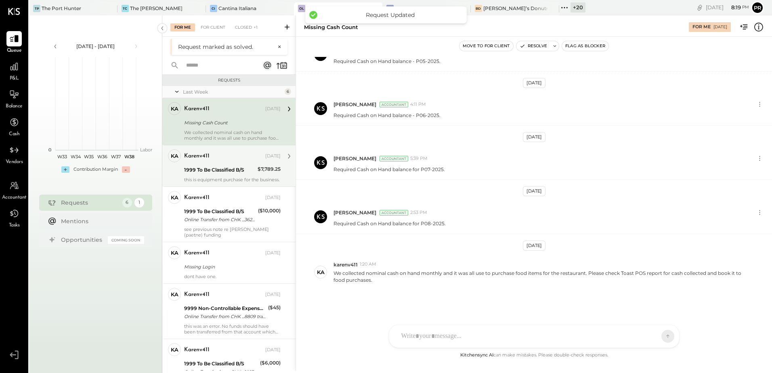
click at [239, 166] on div "1999 To Be Classified B/S" at bounding box center [219, 170] width 71 height 8
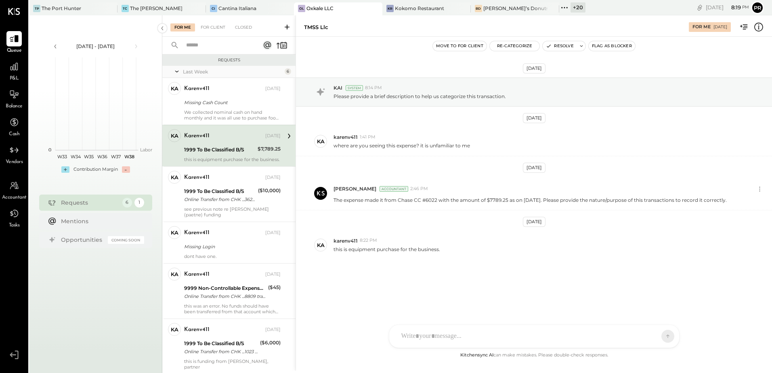
click at [758, 26] on icon at bounding box center [759, 26] width 2 height 0
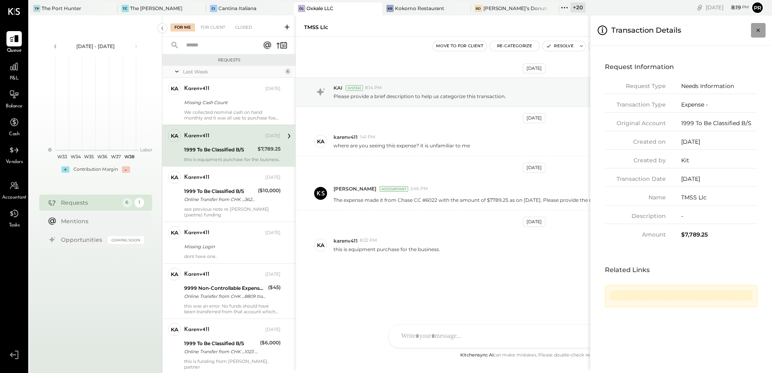
click at [759, 29] on icon "Close panel" at bounding box center [758, 30] width 8 height 8
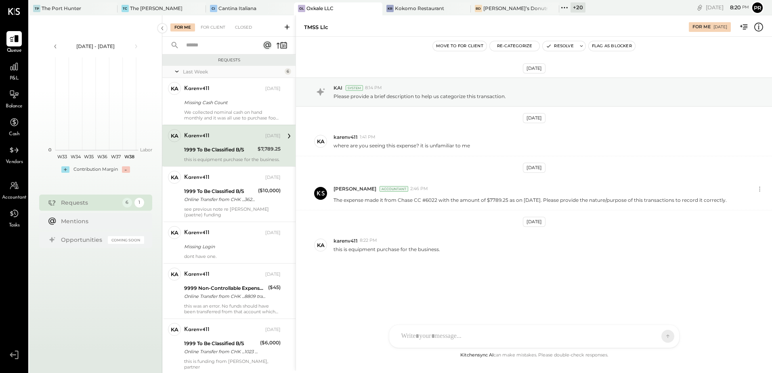
click at [757, 31] on icon at bounding box center [758, 27] width 9 height 9
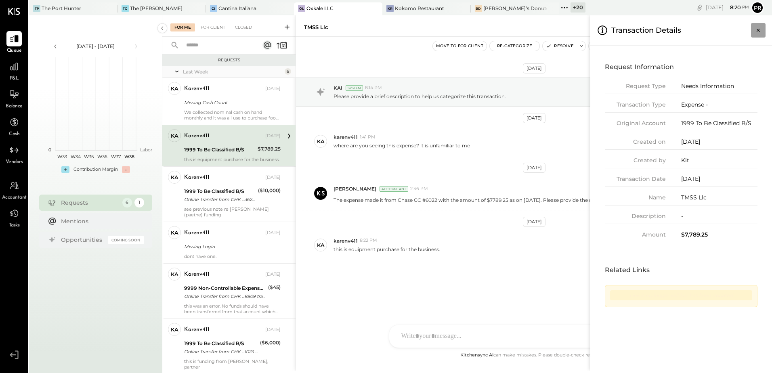
click at [756, 28] on icon "Close panel" at bounding box center [758, 30] width 8 height 8
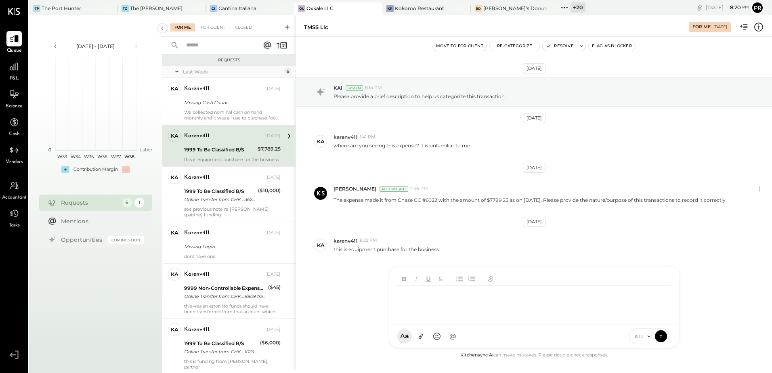
click at [451, 337] on div "TP [PERSON_NAME] N [PERSON_NAME] [PERSON_NAME] K [PERSON_NAME] K karenv411 NJ […" at bounding box center [534, 307] width 291 height 82
click at [661, 337] on icon at bounding box center [660, 336] width 7 height 8
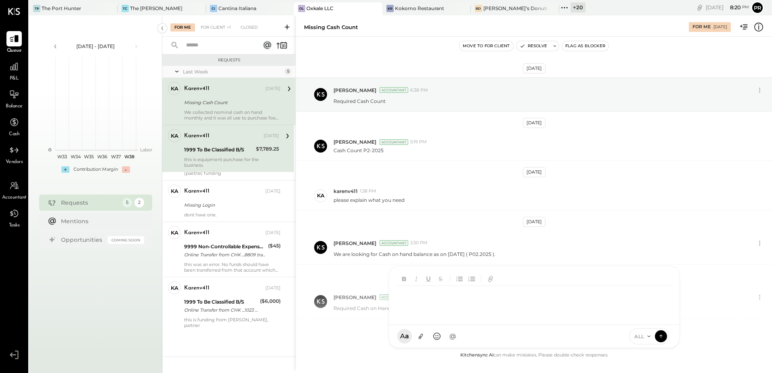
scroll to position [308, 0]
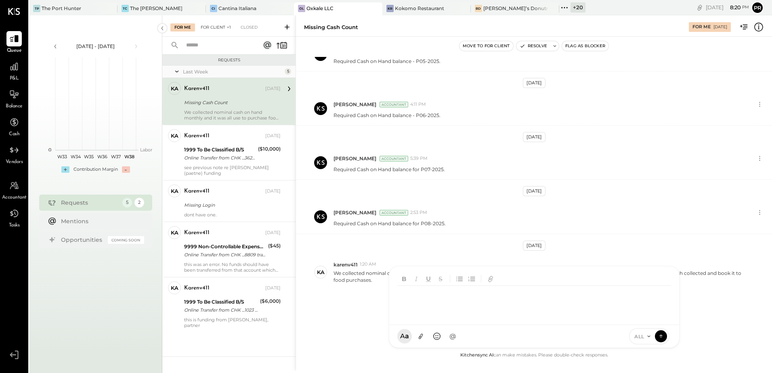
click at [212, 29] on div "For Client +1" at bounding box center [216, 27] width 38 height 8
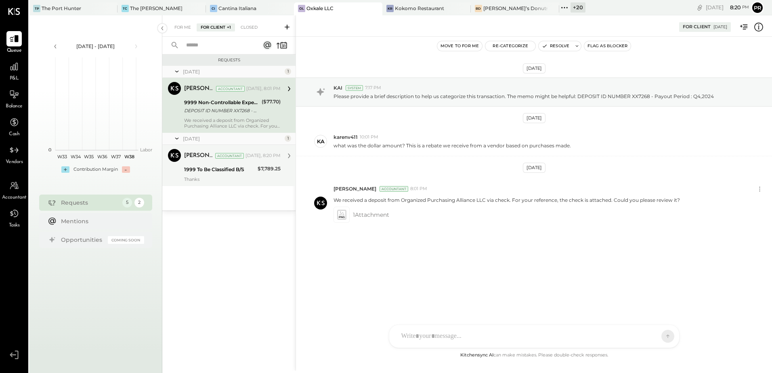
click at [204, 170] on div "1999 To Be Classified B/S" at bounding box center [219, 170] width 71 height 8
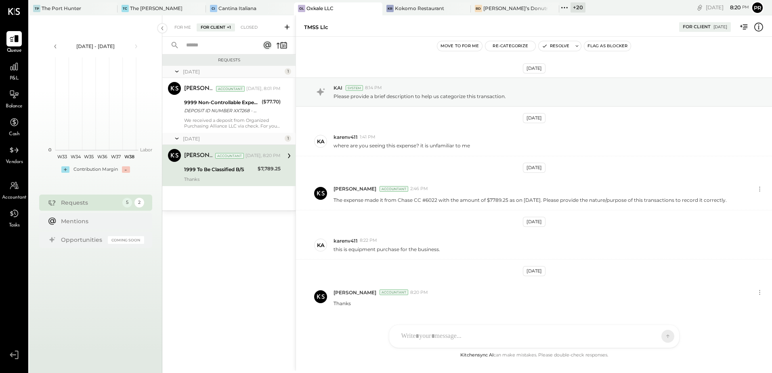
scroll to position [23, 0]
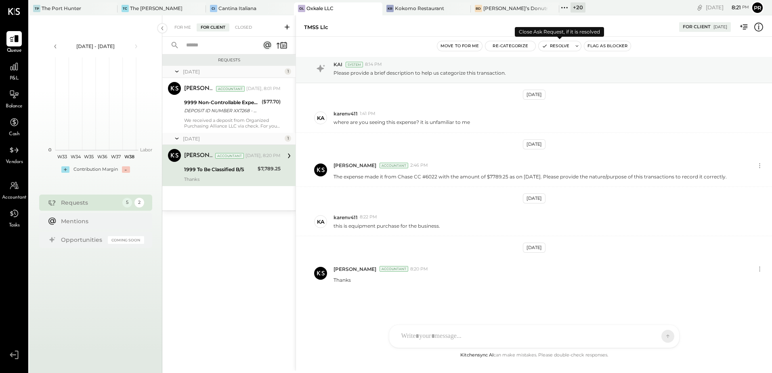
click at [552, 45] on button "Resolve" at bounding box center [556, 46] width 34 height 10
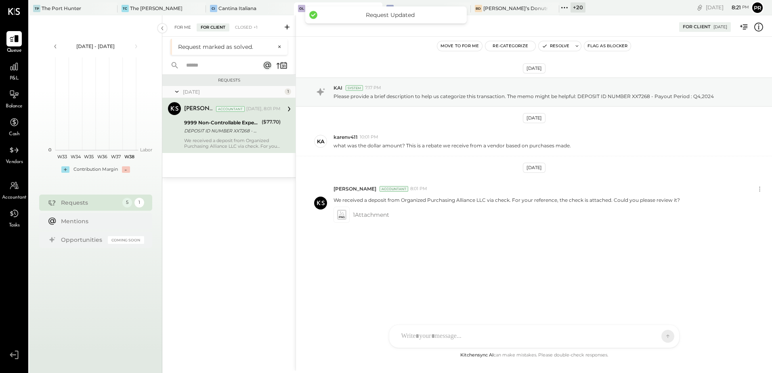
click at [183, 24] on div "For Me" at bounding box center [182, 27] width 25 height 8
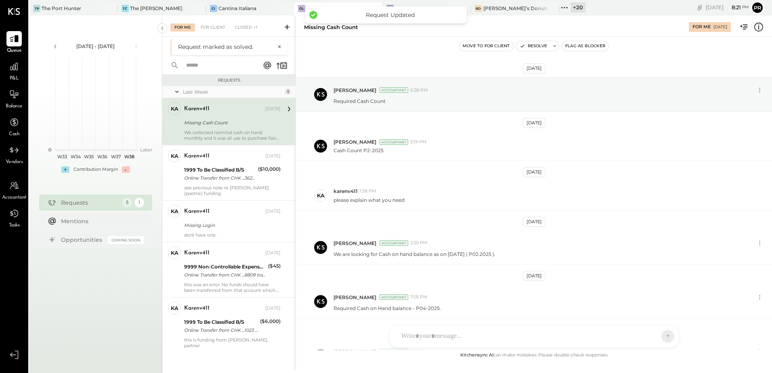
scroll to position [308, 0]
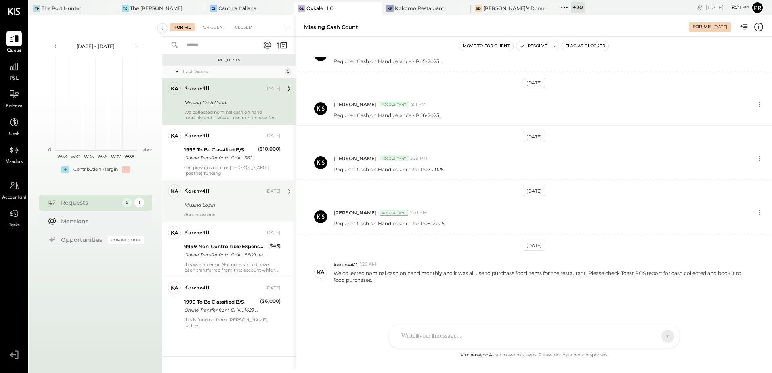
click at [234, 181] on div "ka karenv411 Owner karenv411 [DATE] Missing Login dont have one." at bounding box center [228, 201] width 133 height 42
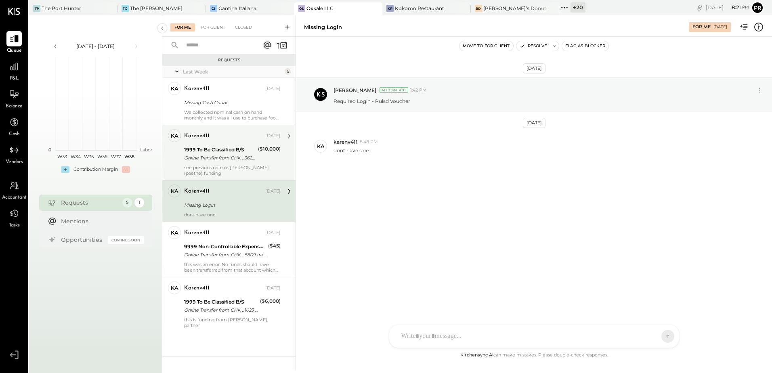
click at [237, 149] on div "1999 To Be Classified B/S" at bounding box center [219, 150] width 71 height 8
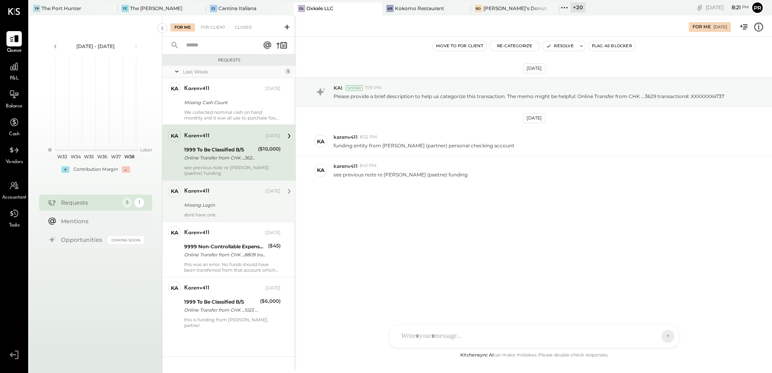
click at [244, 206] on div "Missing Login" at bounding box center [231, 205] width 94 height 8
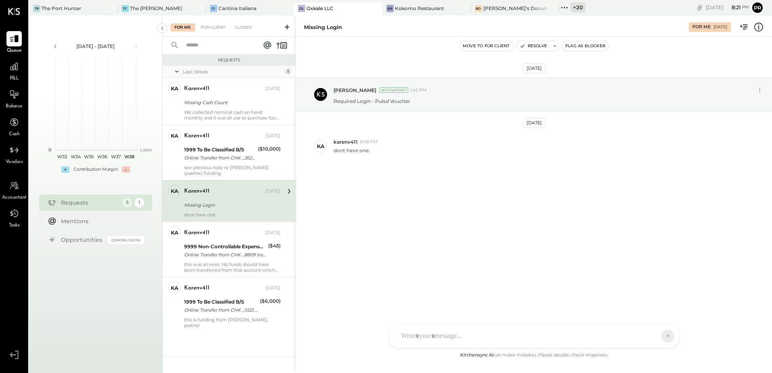
click at [456, 330] on div at bounding box center [526, 337] width 259 height 18
click at [661, 338] on icon at bounding box center [660, 336] width 7 height 8
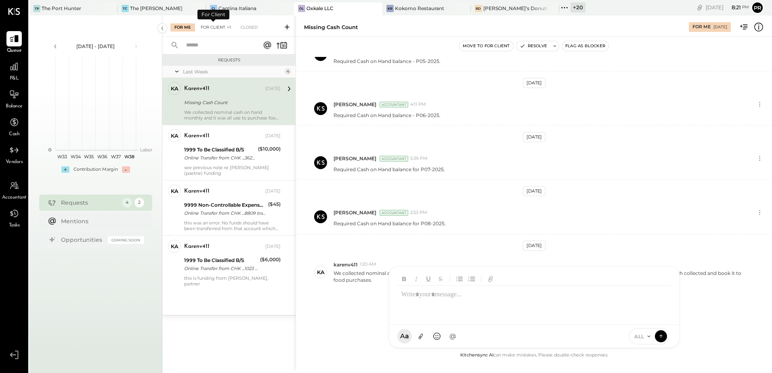
click at [221, 24] on div "For Client +1" at bounding box center [216, 27] width 38 height 8
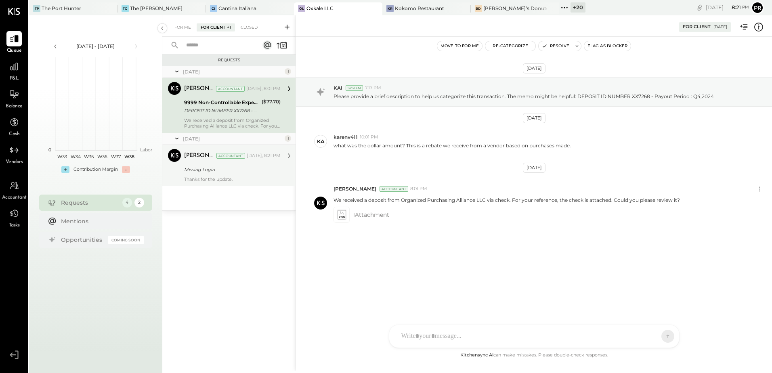
click at [226, 176] on div "Thanks for the update." at bounding box center [232, 179] width 97 height 6
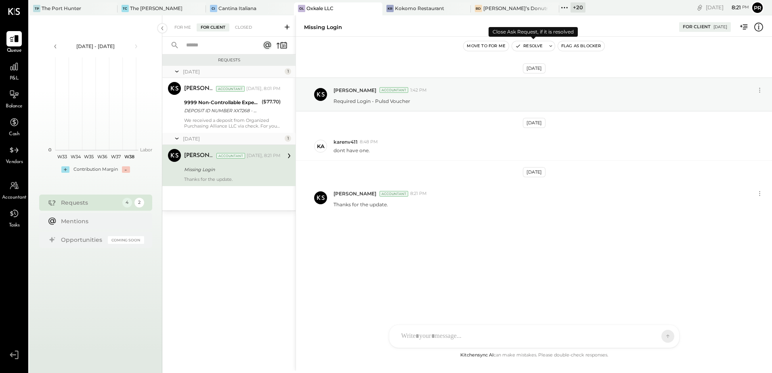
click at [542, 45] on button "Resolve" at bounding box center [529, 46] width 34 height 10
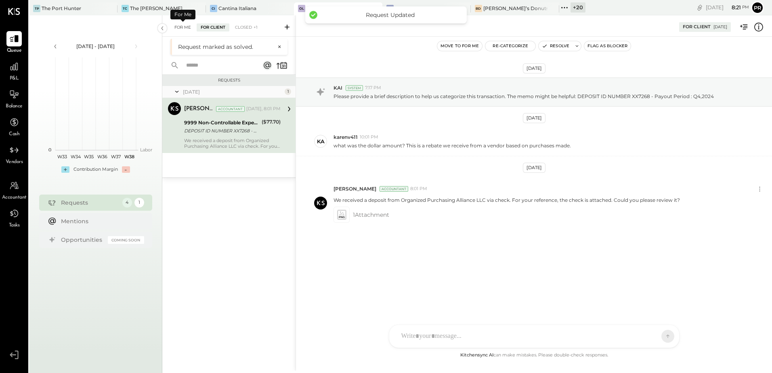
click at [183, 27] on div "For Me" at bounding box center [182, 27] width 25 height 8
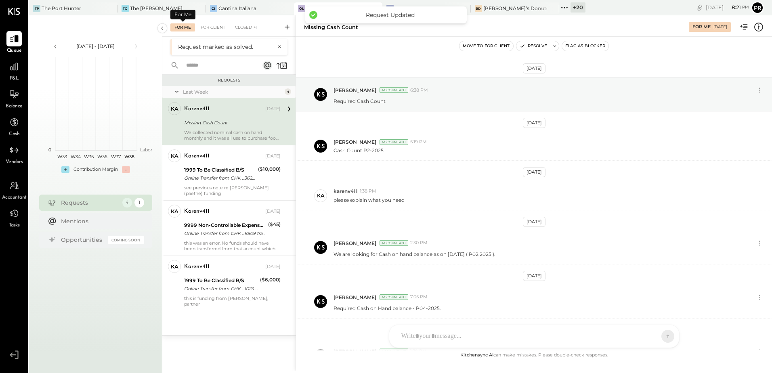
scroll to position [308, 0]
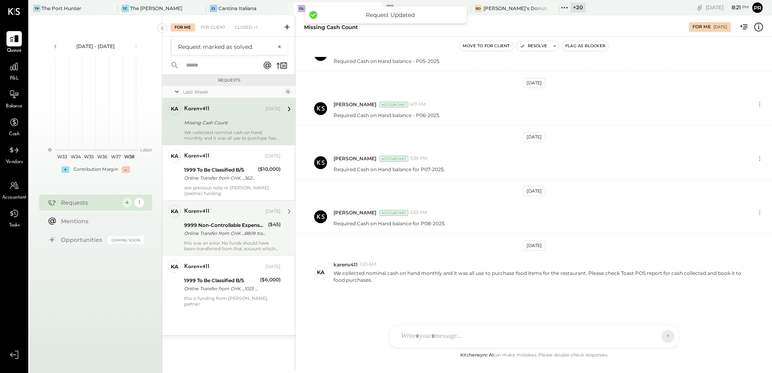
click at [236, 226] on div "9999 Non-Controllable Expenses:Other Income and Expenses:To Be Classified P&L" at bounding box center [225, 225] width 82 height 8
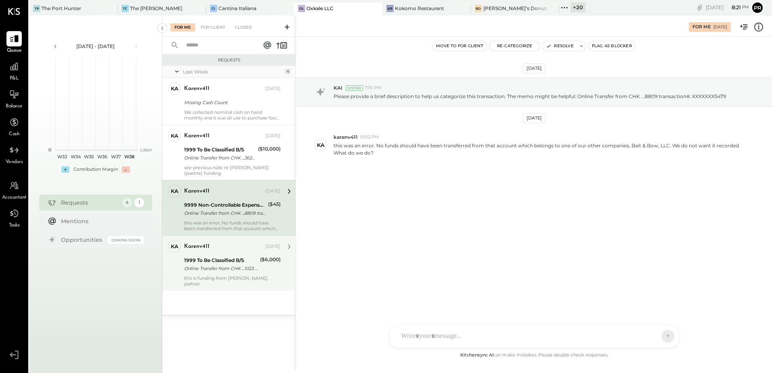
click at [225, 271] on div "Online Transfer from CHK ...1023 transaction#: XXXXXXX4564" at bounding box center [220, 269] width 73 height 8
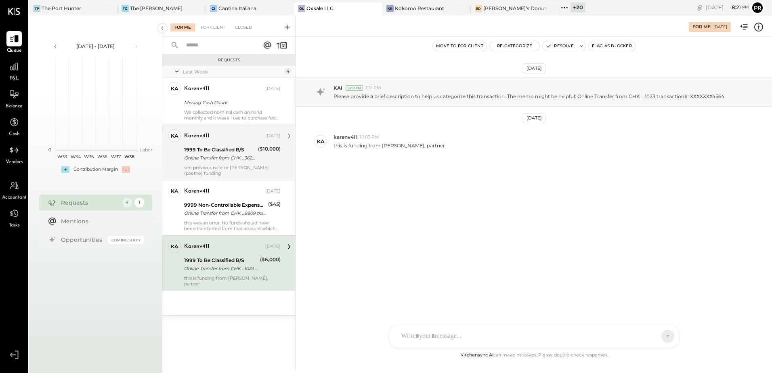
click at [229, 155] on div "Online Transfer from CHK ...3629 transaction#: XXXXXXX4737" at bounding box center [219, 158] width 71 height 8
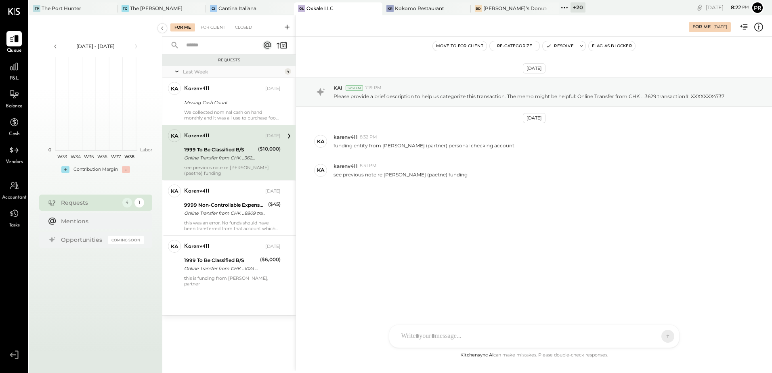
click at [759, 29] on icon at bounding box center [759, 27] width 10 height 10
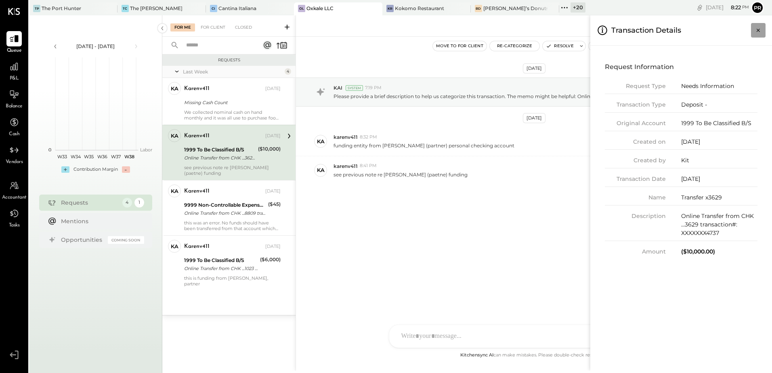
click at [756, 30] on icon "Close panel" at bounding box center [758, 30] width 8 height 8
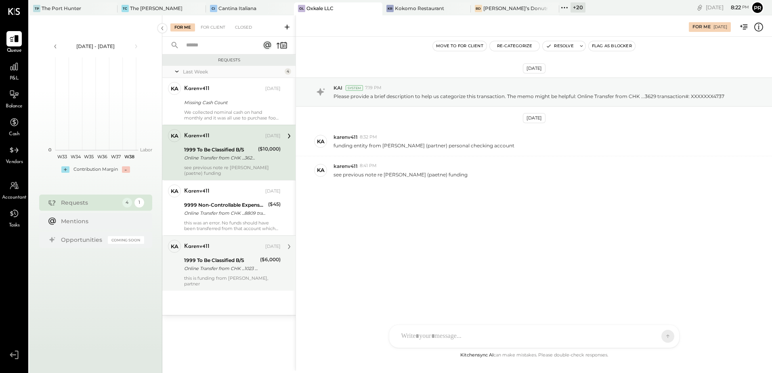
click at [229, 268] on div "Online Transfer from CHK ...1023 transaction#: XXXXXXX4564" at bounding box center [220, 269] width 73 height 8
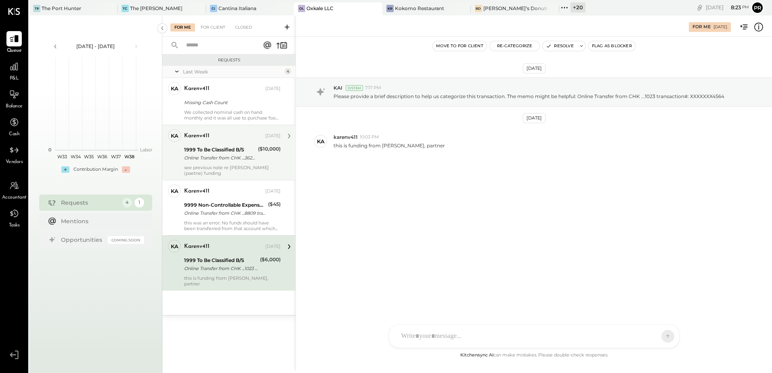
click at [257, 148] on div "1999 To Be Classified B/S Online Transfer from CHK ...3629 transaction#: XXXXXX…" at bounding box center [232, 154] width 97 height 18
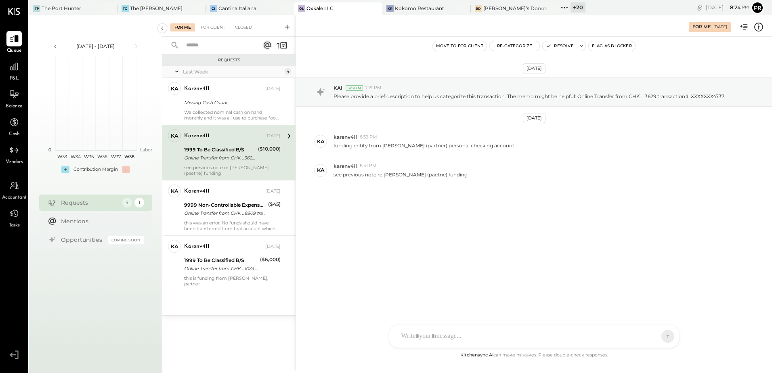
click at [242, 150] on div "1999 To Be Classified B/S" at bounding box center [219, 150] width 71 height 8
click at [562, 45] on button "Resolve" at bounding box center [560, 46] width 34 height 10
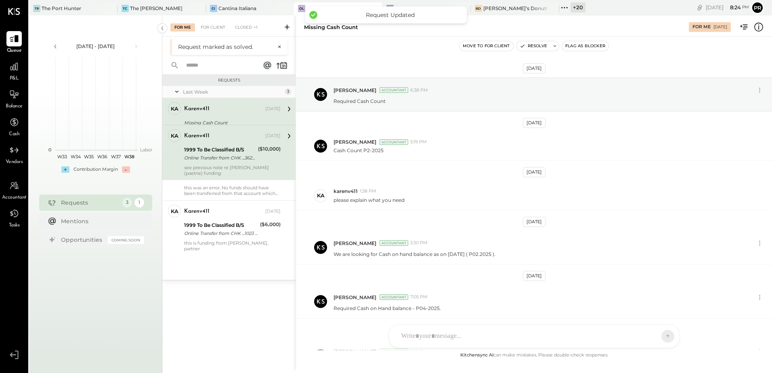
scroll to position [308, 0]
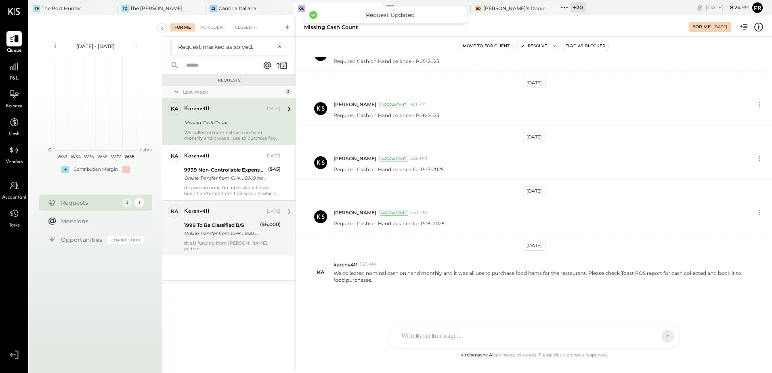
click at [235, 226] on div "1999 To Be Classified B/S" at bounding box center [220, 225] width 73 height 8
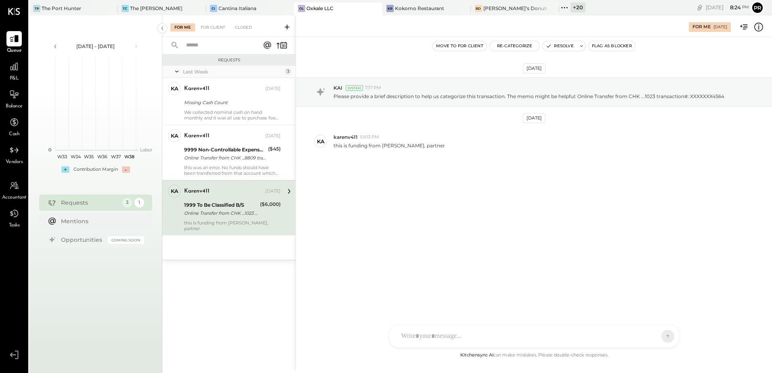
click at [759, 29] on icon at bounding box center [758, 26] width 1 height 5
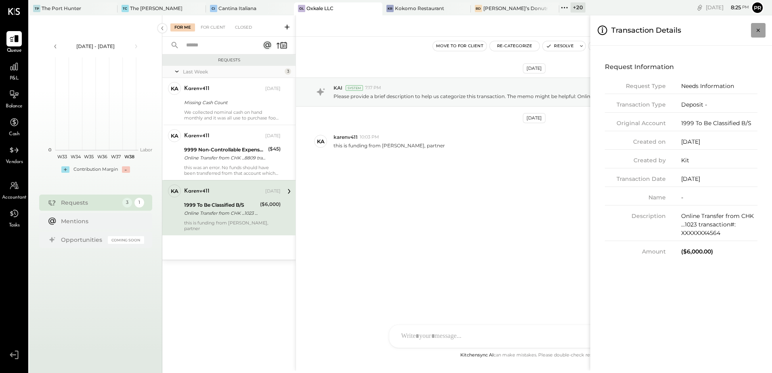
click at [757, 33] on icon "Close panel" at bounding box center [758, 30] width 8 height 8
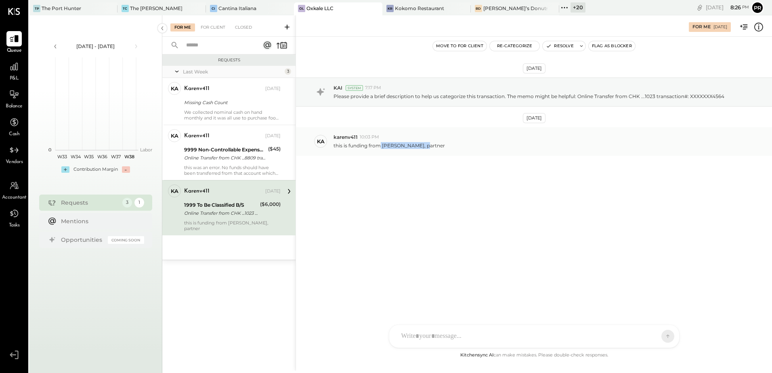
drag, startPoint x: 380, startPoint y: 146, endPoint x: 424, endPoint y: 147, distance: 44.4
click at [424, 147] on p "this is funding from [PERSON_NAME], partner" at bounding box center [389, 145] width 111 height 7
copy p "[PERSON_NAME]"
click at [234, 205] on div "1999 To Be Classified B/S" at bounding box center [220, 205] width 73 height 8
click at [557, 43] on button "Resolve" at bounding box center [560, 46] width 34 height 10
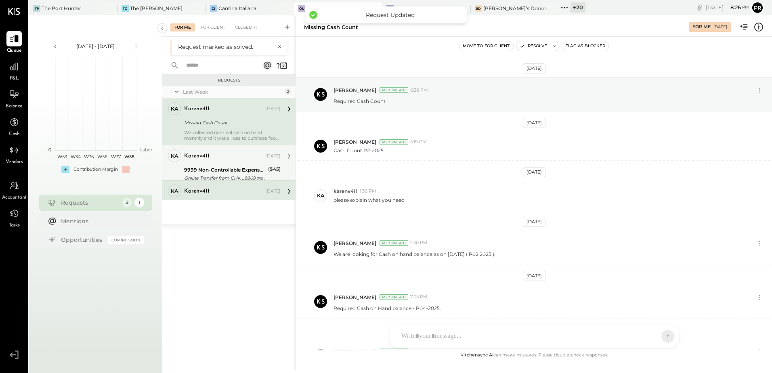
scroll to position [308, 0]
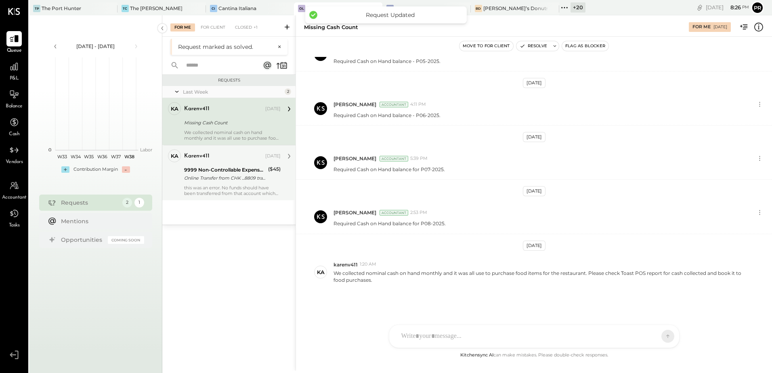
click at [229, 173] on div "9999 Non-Controllable Expenses:Other Income and Expenses:To Be Classified P&L" at bounding box center [225, 170] width 82 height 8
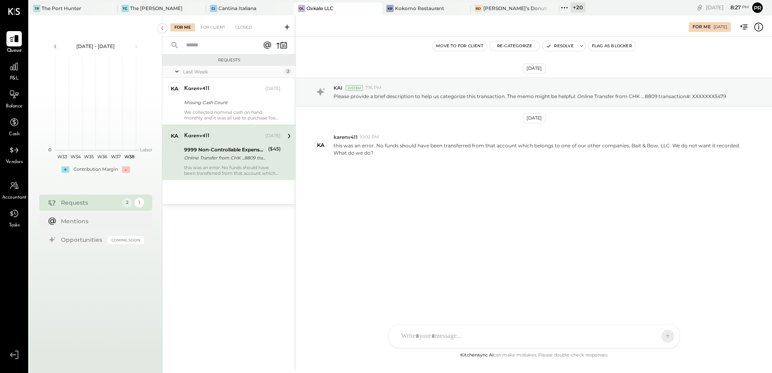
click at [479, 334] on div at bounding box center [534, 336] width 290 height 23
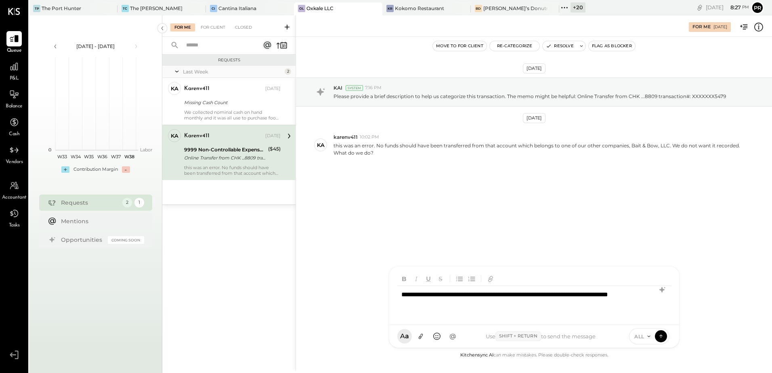
click at [758, 27] on icon at bounding box center [759, 27] width 10 height 10
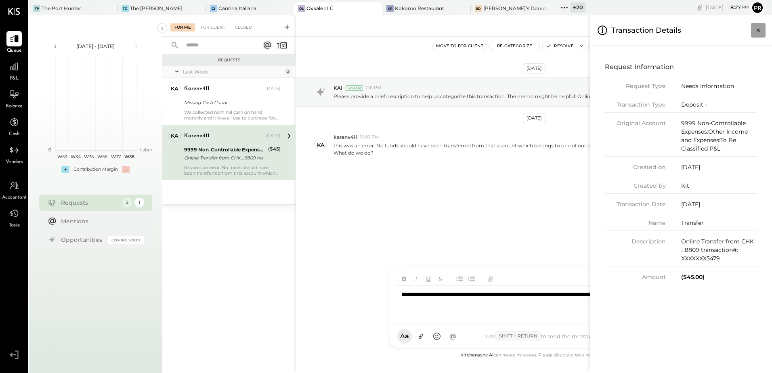
click at [757, 27] on icon "Close panel" at bounding box center [758, 30] width 8 height 8
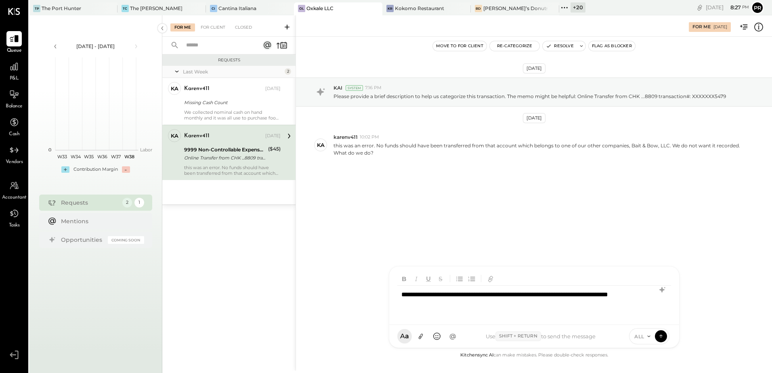
click at [458, 304] on div "**********" at bounding box center [534, 302] width 274 height 32
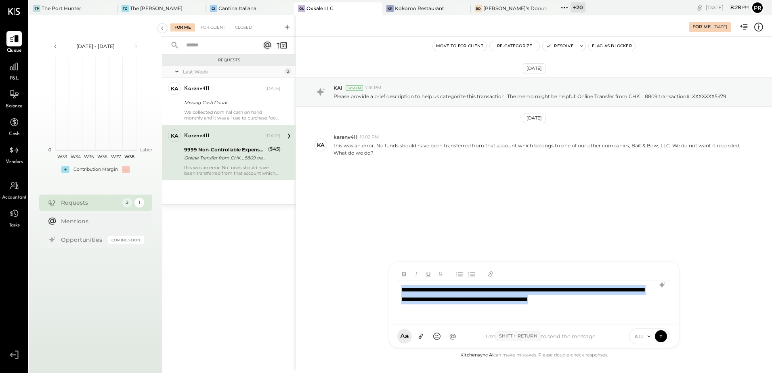
copy div "**********"
click at [459, 317] on div "**********" at bounding box center [534, 299] width 274 height 37
drag, startPoint x: 409, startPoint y: 300, endPoint x: 387, endPoint y: 291, distance: 24.2
click at [387, 291] on div "For Me [DATE] Move to for client Re-Categorize Resolve Flag as Blocker [DATE] K…" at bounding box center [534, 192] width 477 height 355
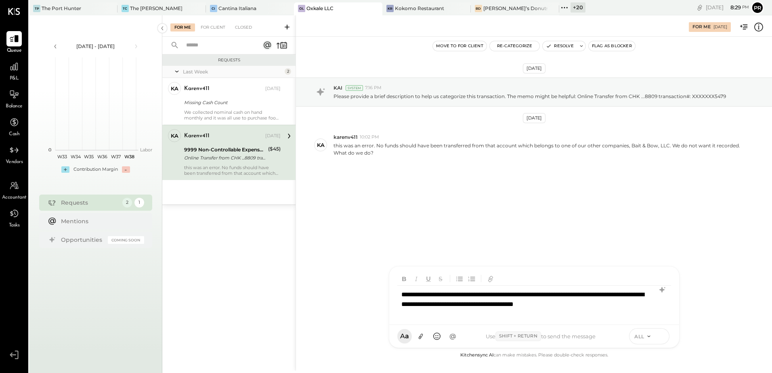
click at [661, 336] on icon at bounding box center [661, 336] width 0 height 3
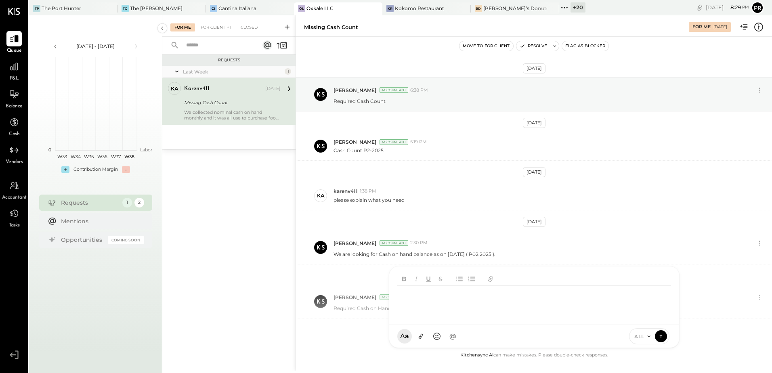
scroll to position [308, 0]
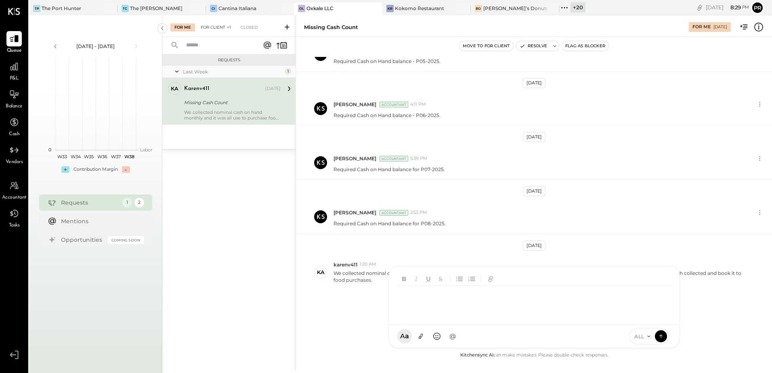
click at [224, 27] on div "For Client +1" at bounding box center [216, 27] width 38 height 8
